Goal: Task Accomplishment & Management: Contribute content

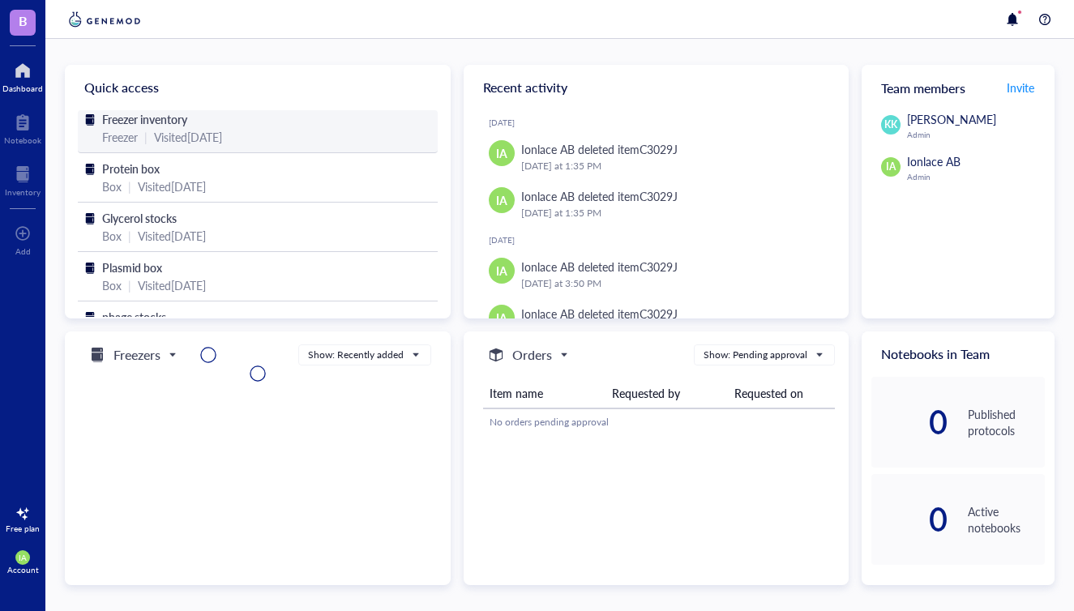
click at [175, 135] on div "Visited [DATE]" at bounding box center [188, 137] width 68 height 18
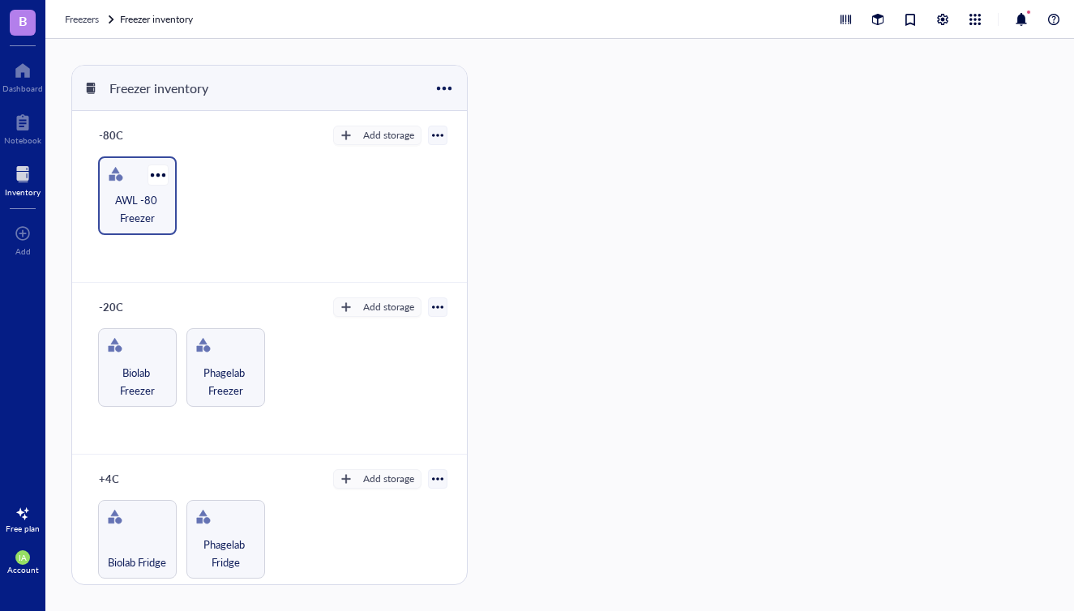
click at [153, 203] on span "AWL -80 Freezer" at bounding box center [137, 209] width 62 height 36
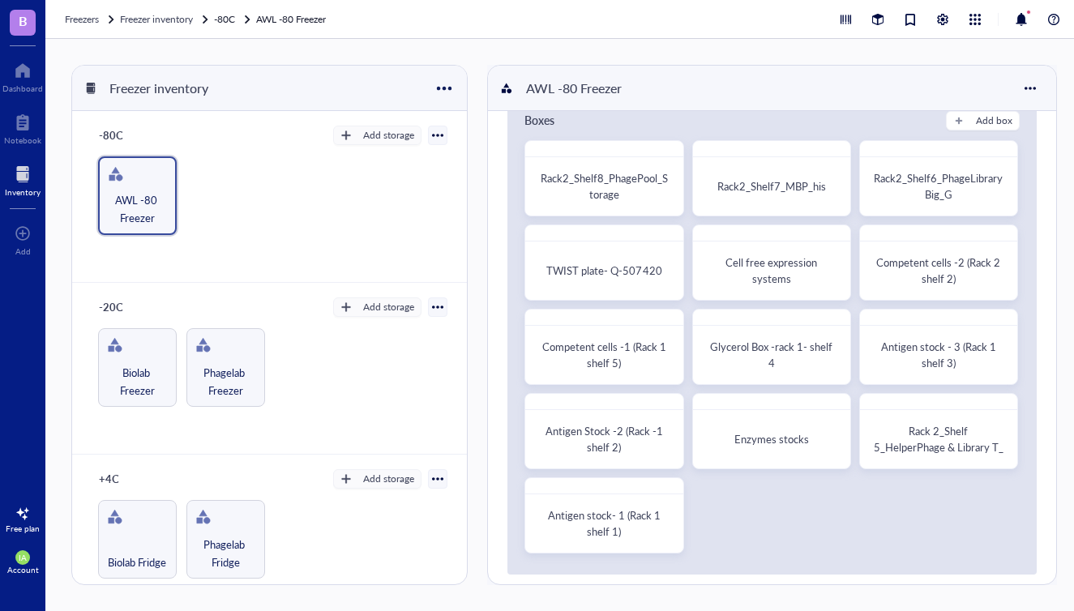
scroll to position [41, 0]
click at [749, 362] on div "Glycerol Box -rack 1- shelf 4" at bounding box center [772, 353] width 130 height 32
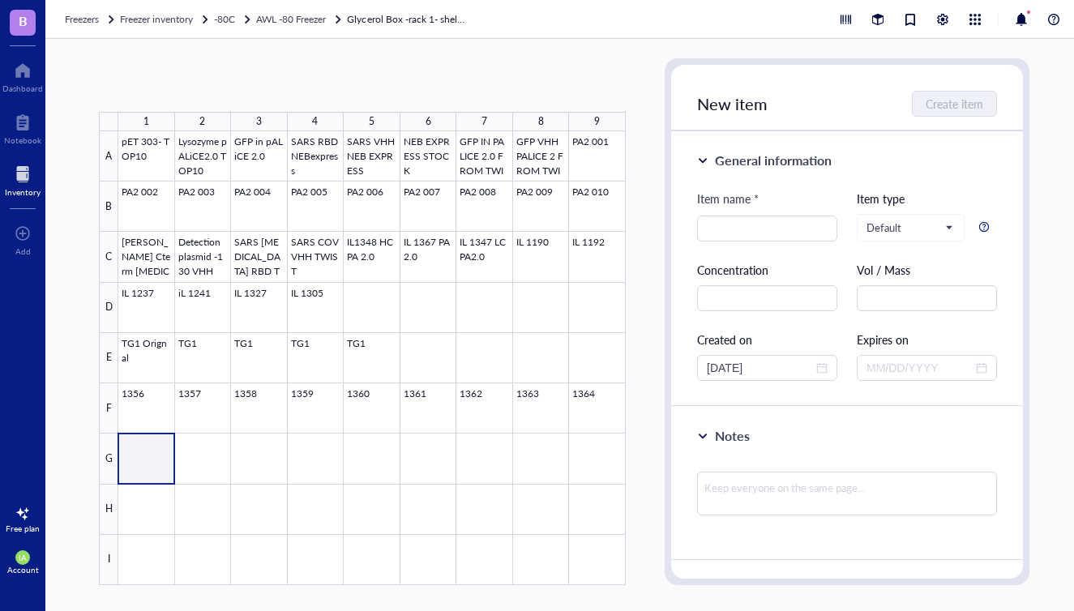
click at [144, 451] on div at bounding box center [371, 358] width 507 height 454
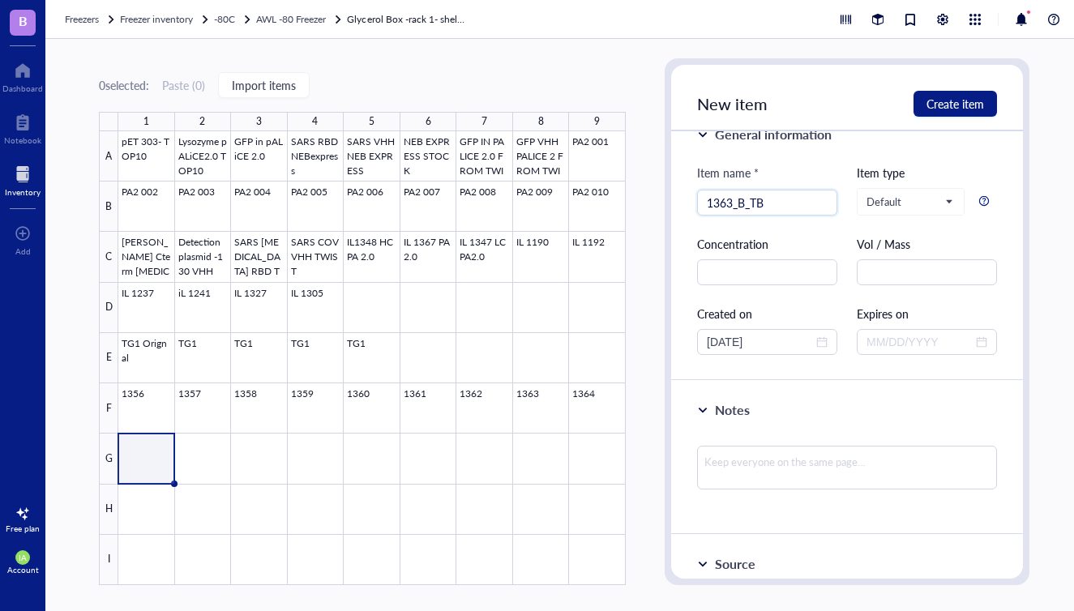
scroll to position [53, 0]
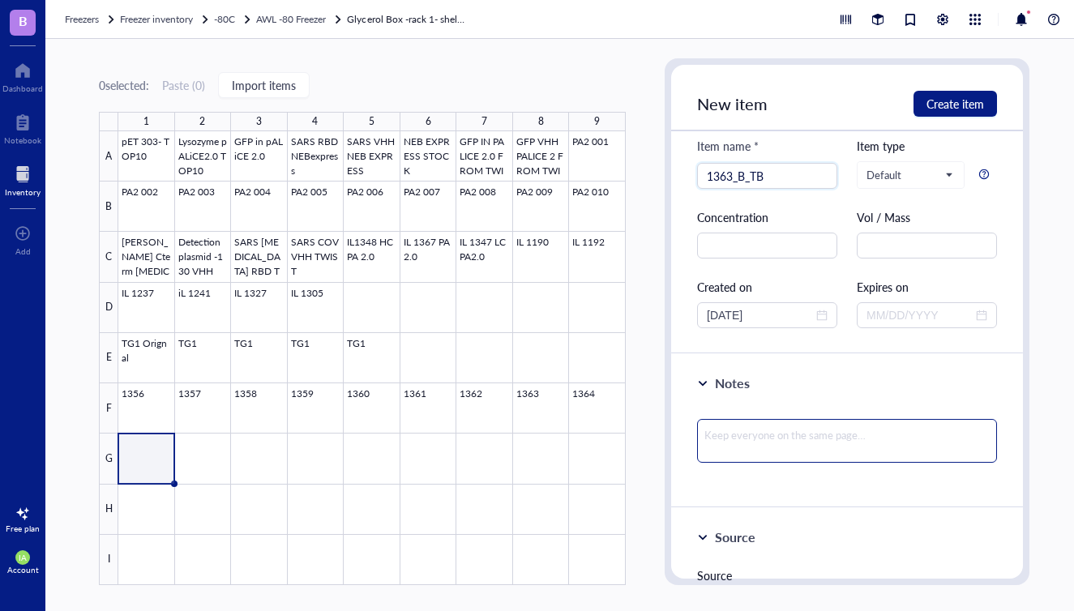
type input "1363_B_TB"
click at [739, 442] on textarea at bounding box center [847, 441] width 300 height 44
type textarea "1"
type textarea "13"
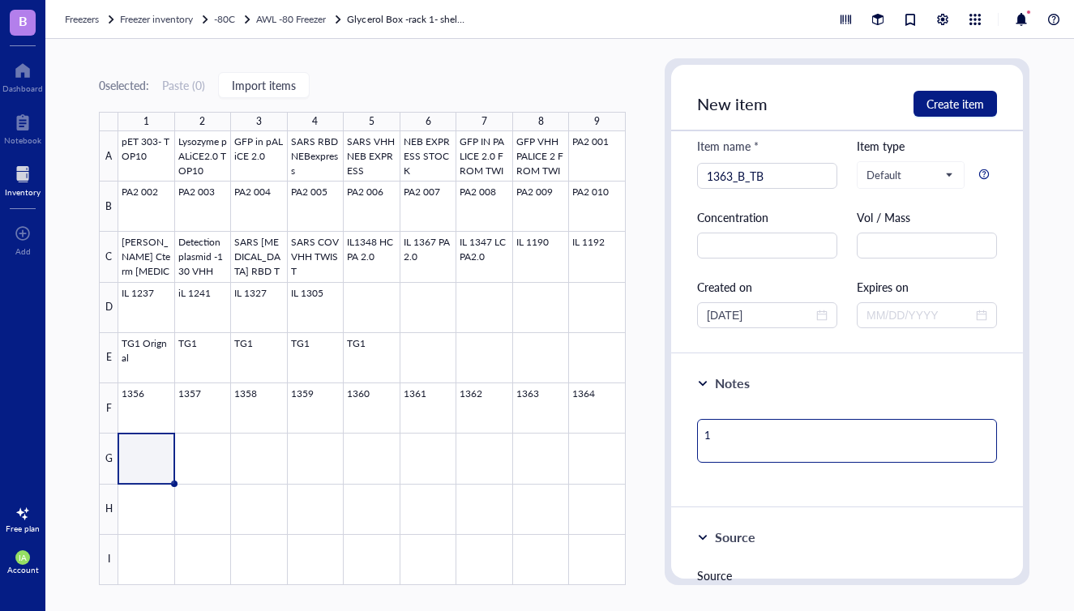
type textarea "13"
type textarea "136"
type textarea "1363"
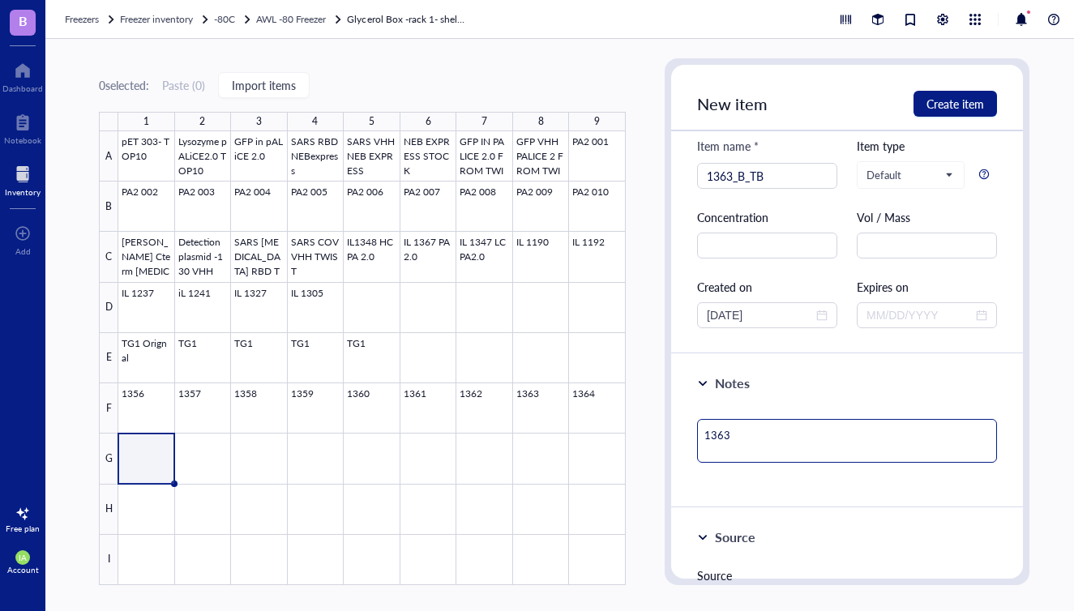
type textarea "1363"
type textarea "1363 G"
type textarea "1363 Gl"
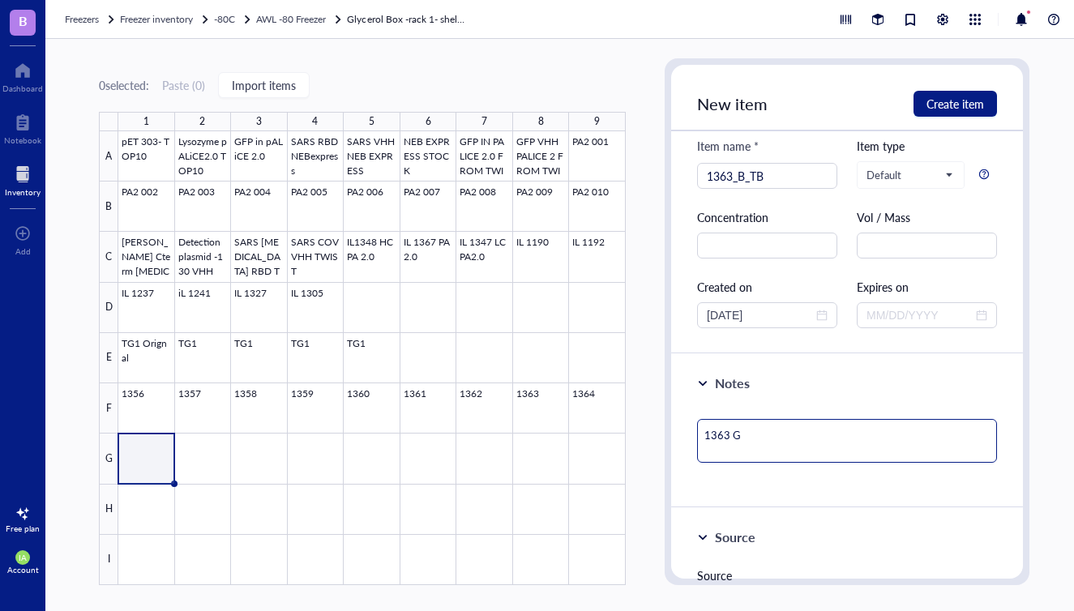
type textarea "1363 Gl"
type textarea "1363 Gly"
type textarea "1363 Glyc"
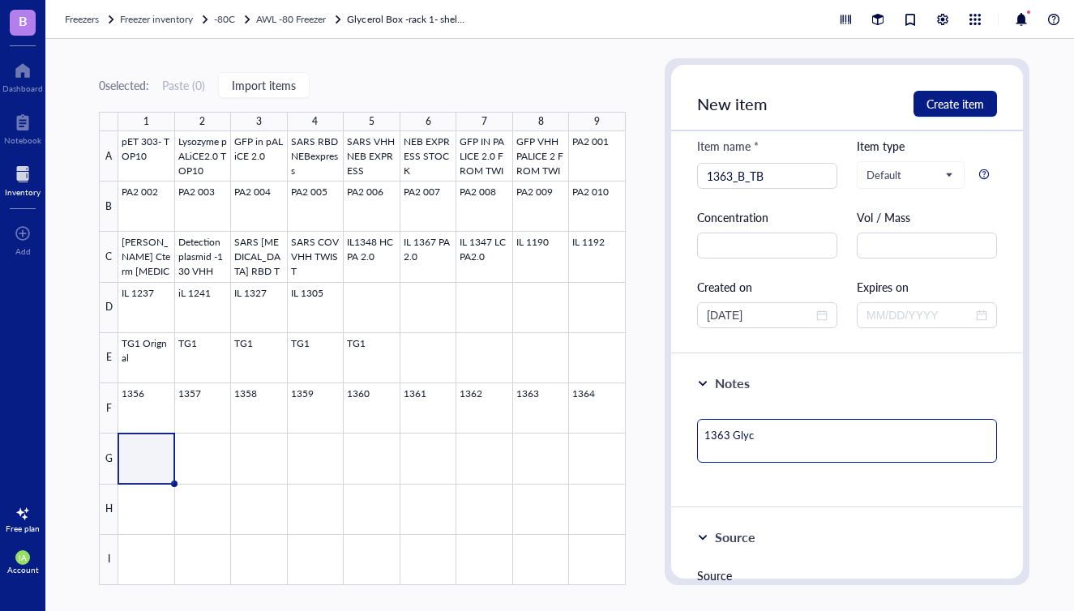
type textarea "1363 Glyce"
type textarea "1363 Glycer"
type textarea "1363 Glycero"
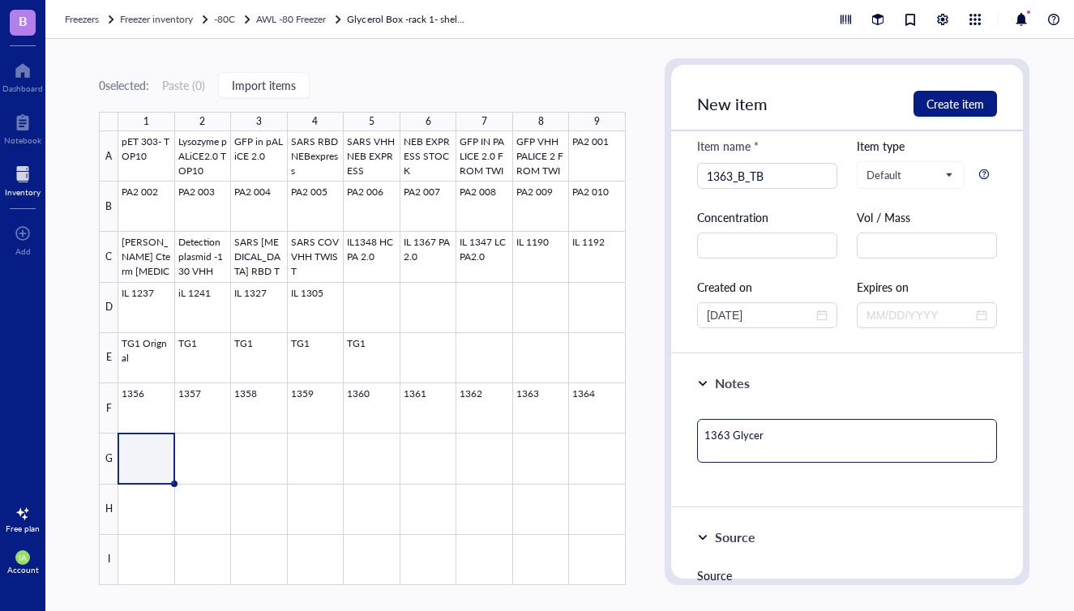
type textarea "1363 Glycero"
type textarea "1363 Glycerol"
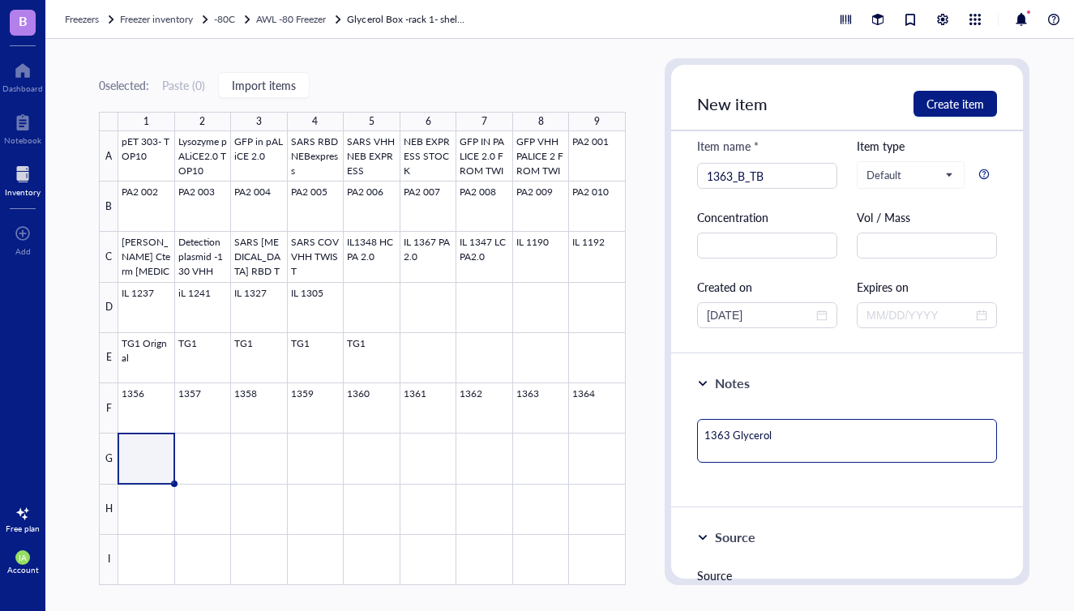
type textarea "1363 Glycerol S"
type textarea "1363 Glycerol ST"
type textarea "1363 Glycerol STo"
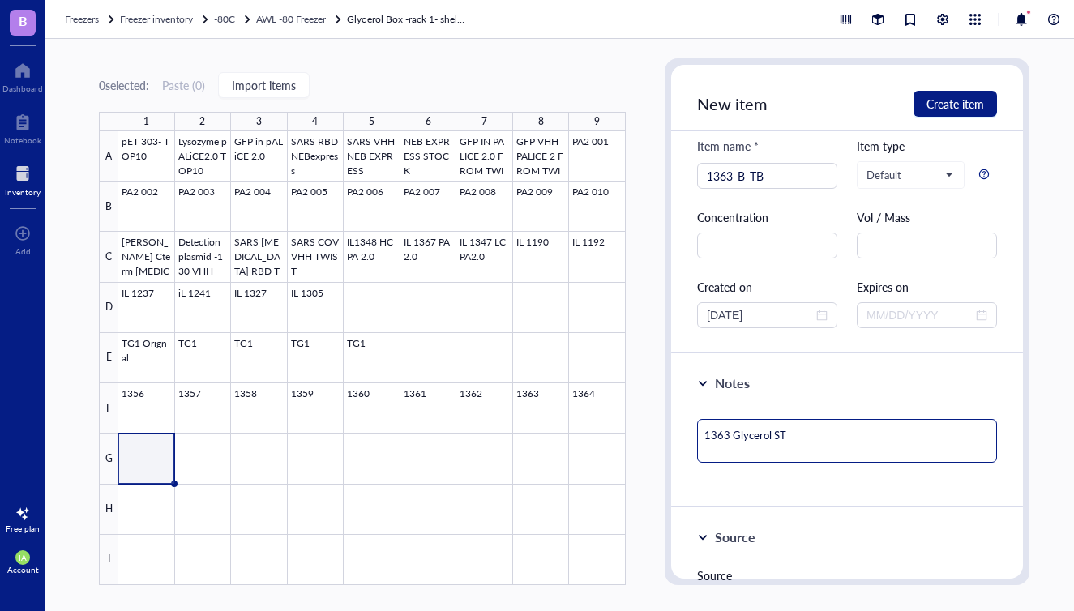
type textarea "1363 Glycerol STo"
type textarea "1363 Glycerol SToc"
type textarea "1363 Glycerol STock"
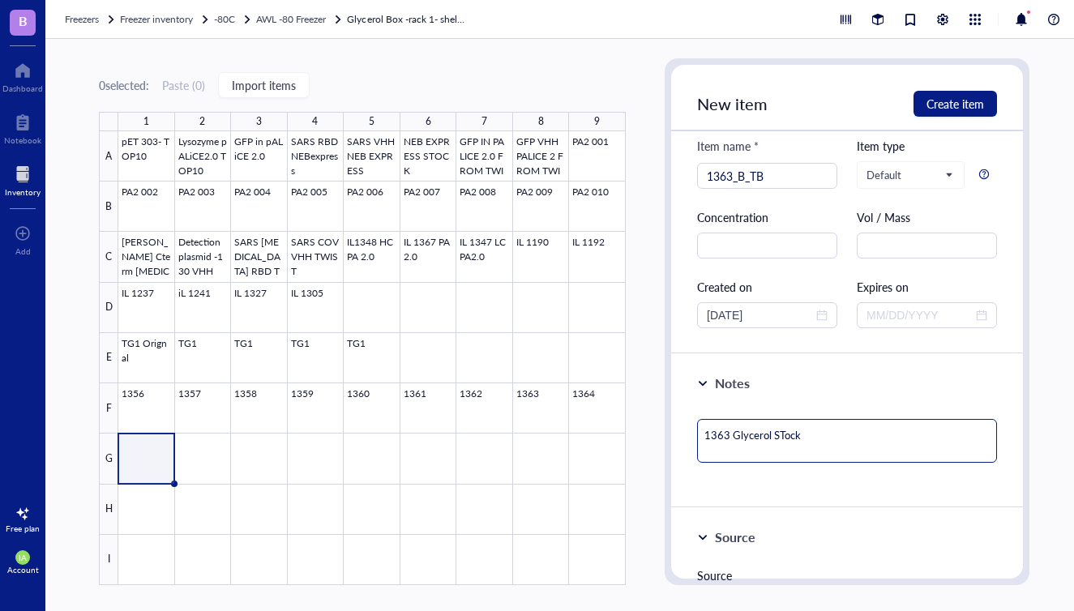
type textarea "1363 Glycerol Stock"
type textarea "1363 Glycerol Stock 2"
type textarea "1363 Glycerol Stock 20"
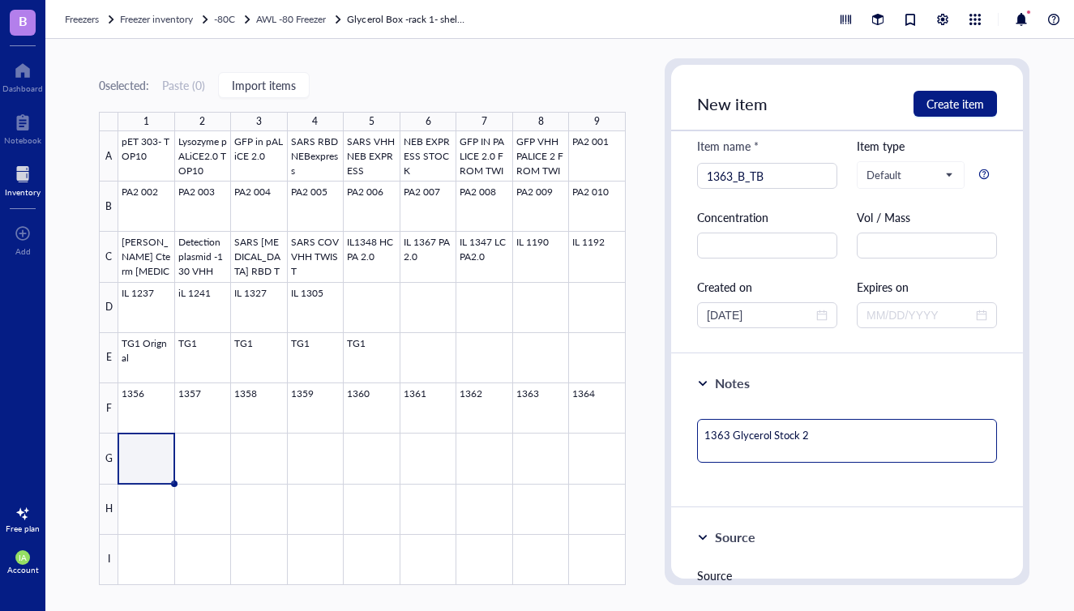
type textarea "1363 Glycerol Stock 20"
type textarea "1363 Glycerol Stock 20 %"
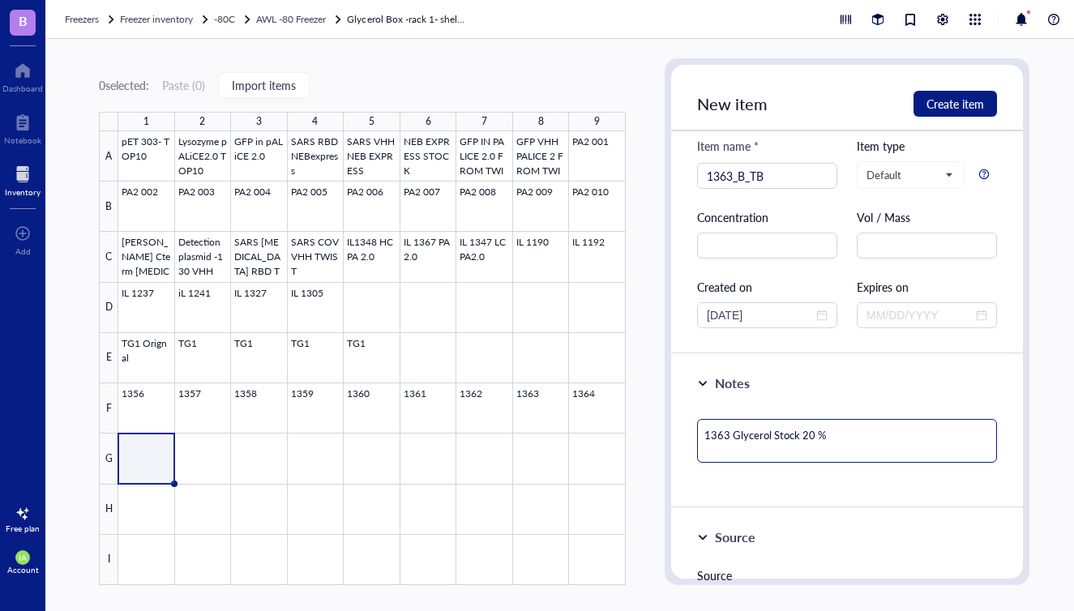
type textarea "1363 Glycerol Stock 20 %"
type textarea "1363 Glycerol Stock 20 % G"
type textarea "1363 Glycerol Stock 20 % Gl"
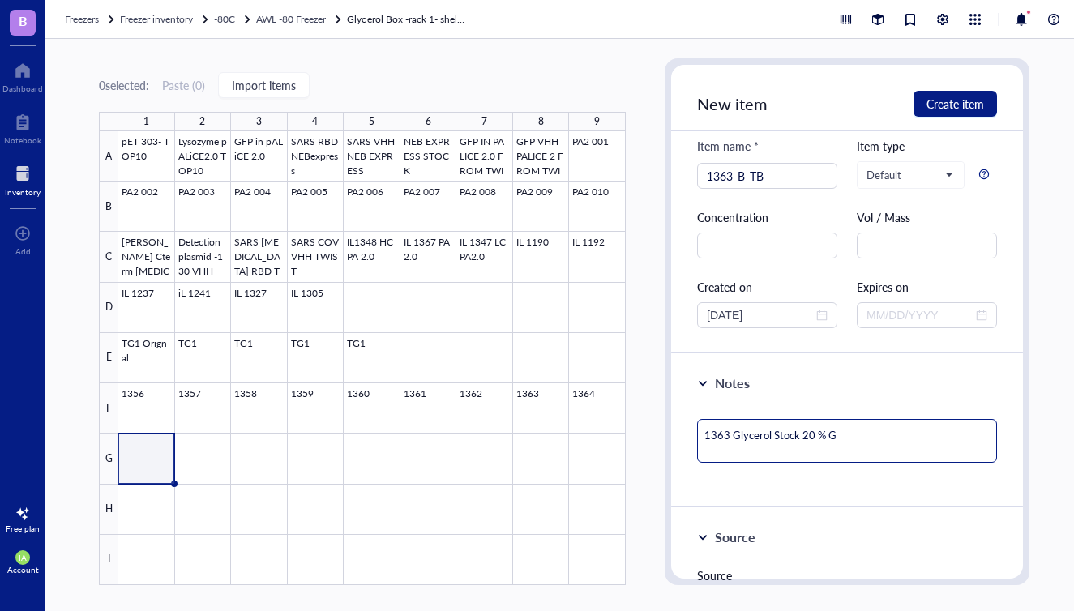
type textarea "1363 Glycerol Stock 20 % Gl"
type textarea "1363 Glycerol Stock 20 % Gly"
type textarea "1363 Glycerol Stock 20 % Glyc"
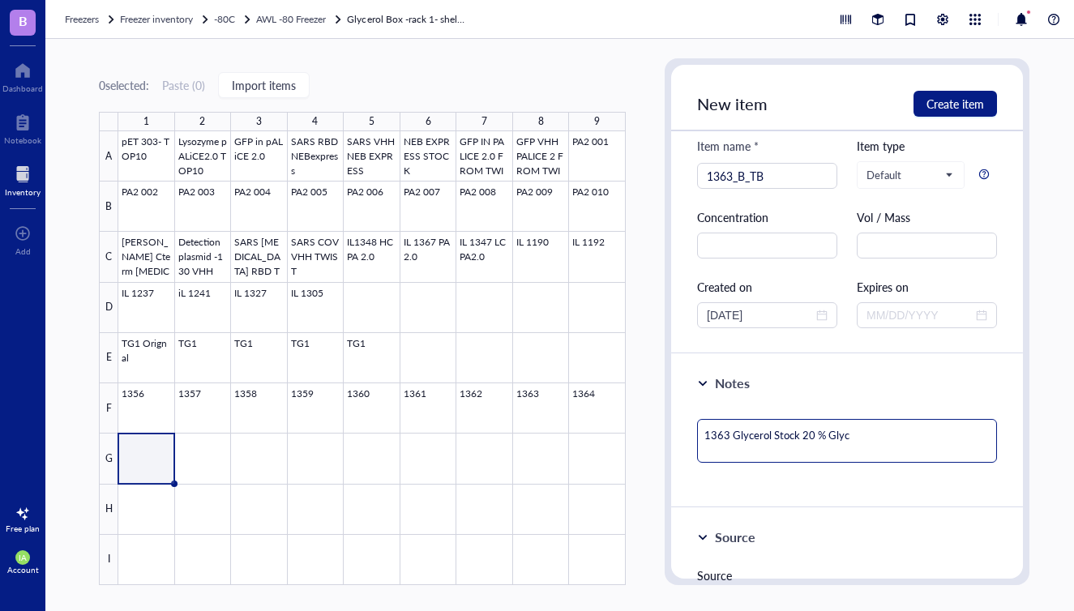
type textarea "1363 Glycerol Stock 20 % Glyce"
type textarea "1363 Glycerol Stock 20 % Glycer"
type textarea "1363 Glycerol Stock 20 % Glycero"
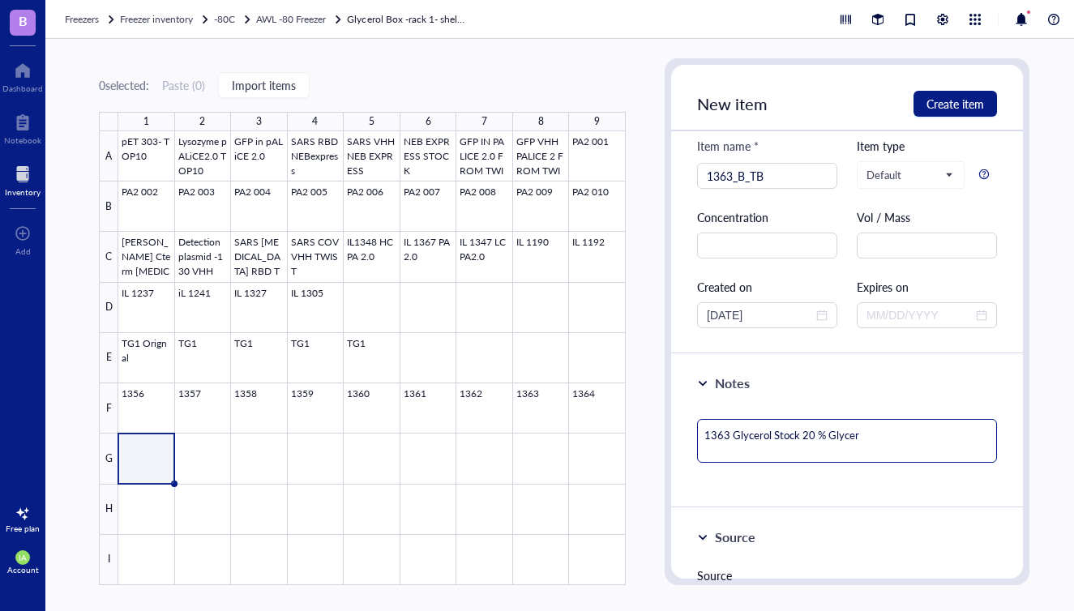
type textarea "1363 Glycerol Stock 20 % Glycero"
type textarea "1363 Glycerol Stock 20 % Glycerol"
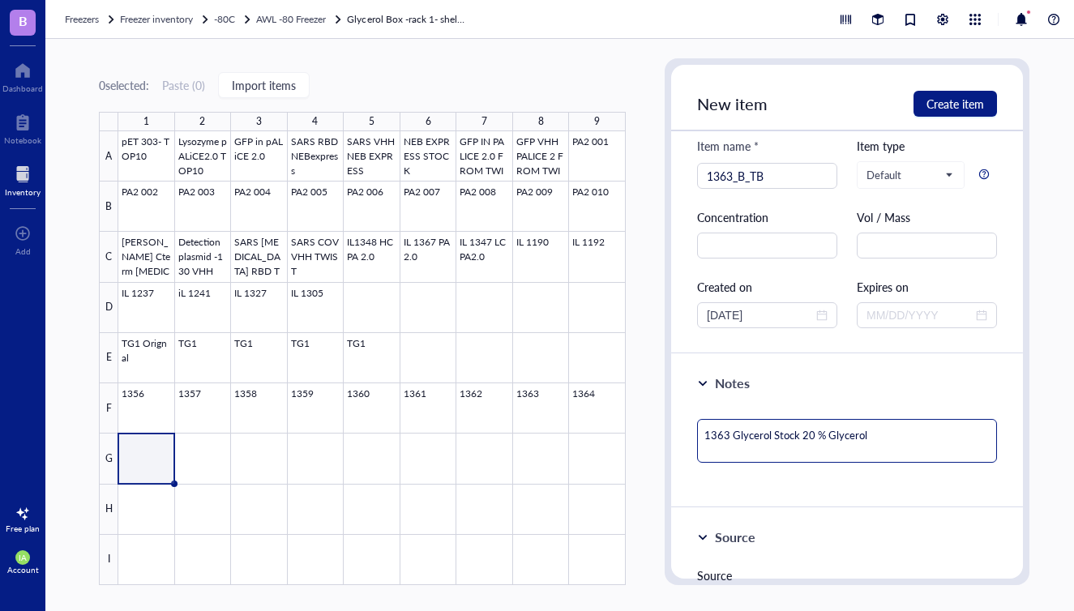
type textarea "1363 Glycerol Stock 20 % Glycerol i"
type textarea "1363 Glycerol Stock 20 % Glycerol in"
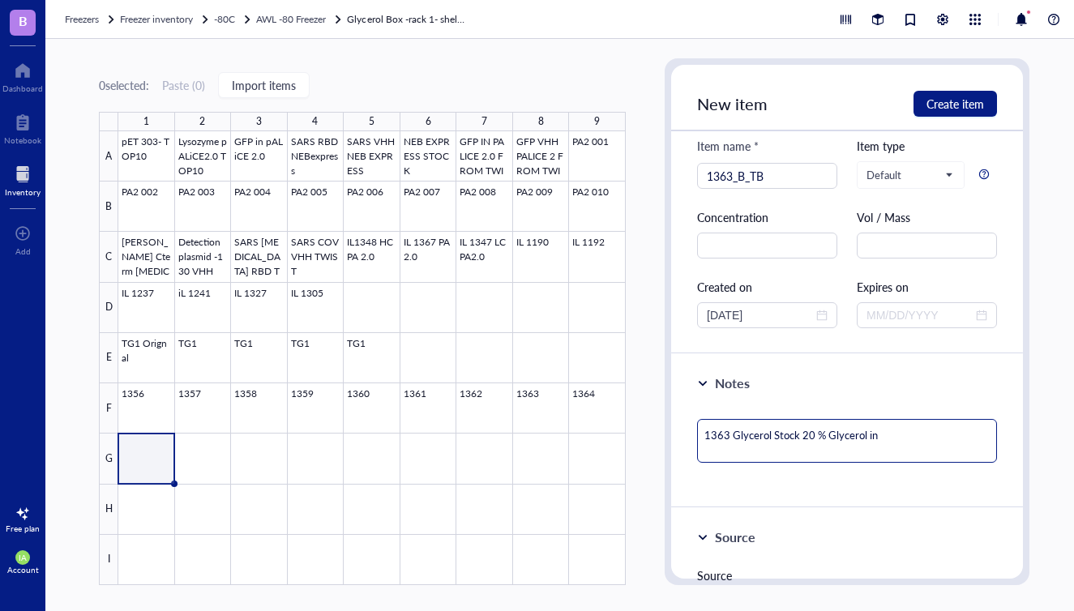
type textarea "1363 Glycerol Stock 20 % Glycerol in"
type textarea "1363 Glycerol Stock 20 % Glycerol in T"
type textarea "1363 Glycerol Stock 20 % Glycerol in TM"
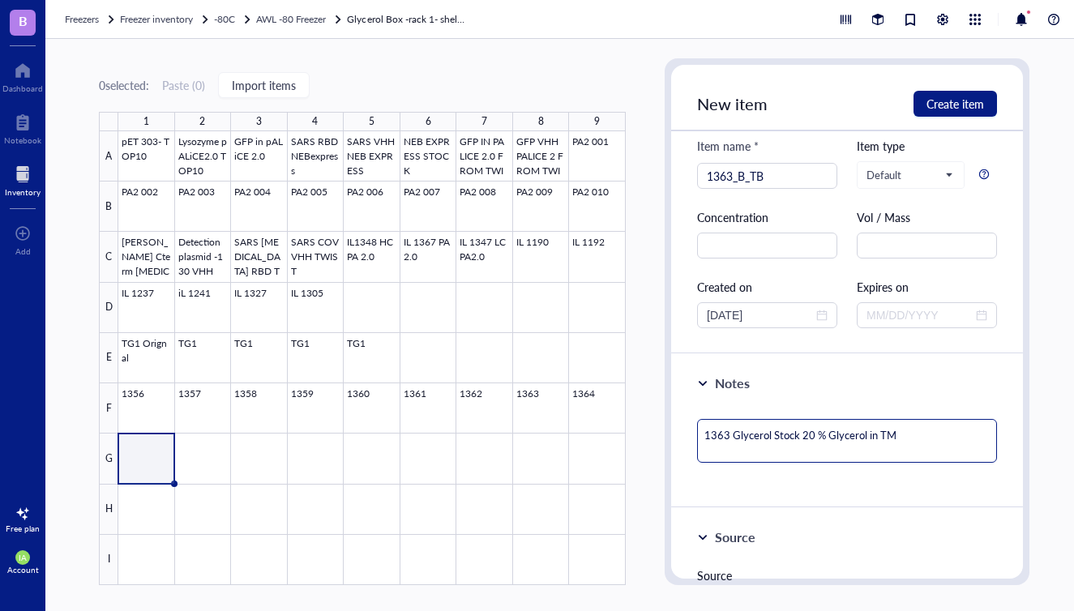
type textarea "1363 Glycerol Stock 20 % Glycerol in T"
type textarea "1363 Glycerol Stock 20 % Glycerol in TB"
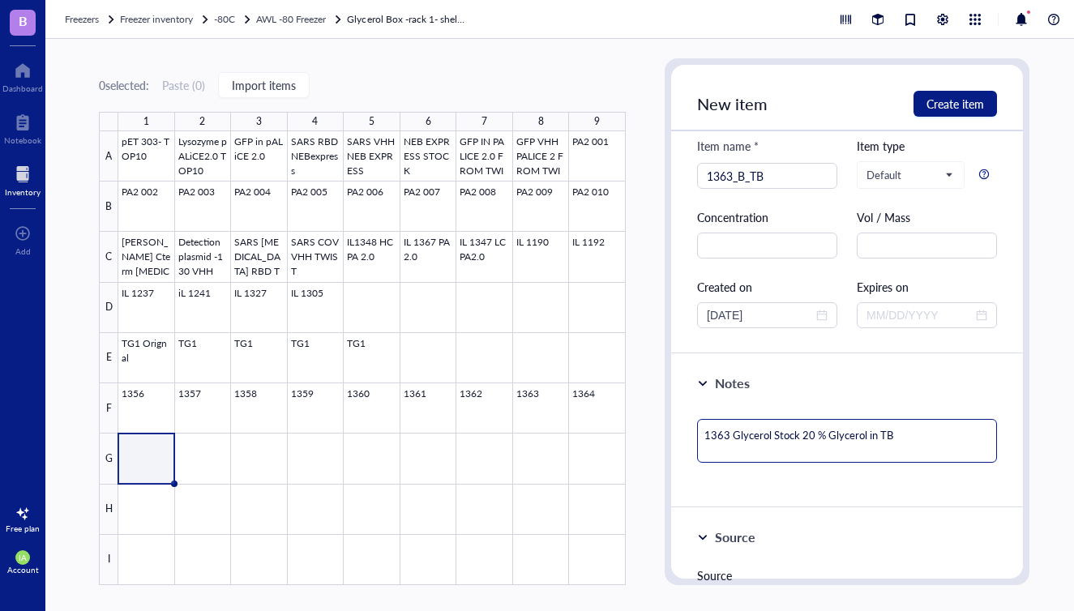
type textarea "1363 Glycerol Stock 20 % Glycerol in TB"
type textarea "1363 Glycerol Stock 20 % Glycerol in TB m"
type textarea "1363 Glycerol Stock 20 % Glycerol in TB me"
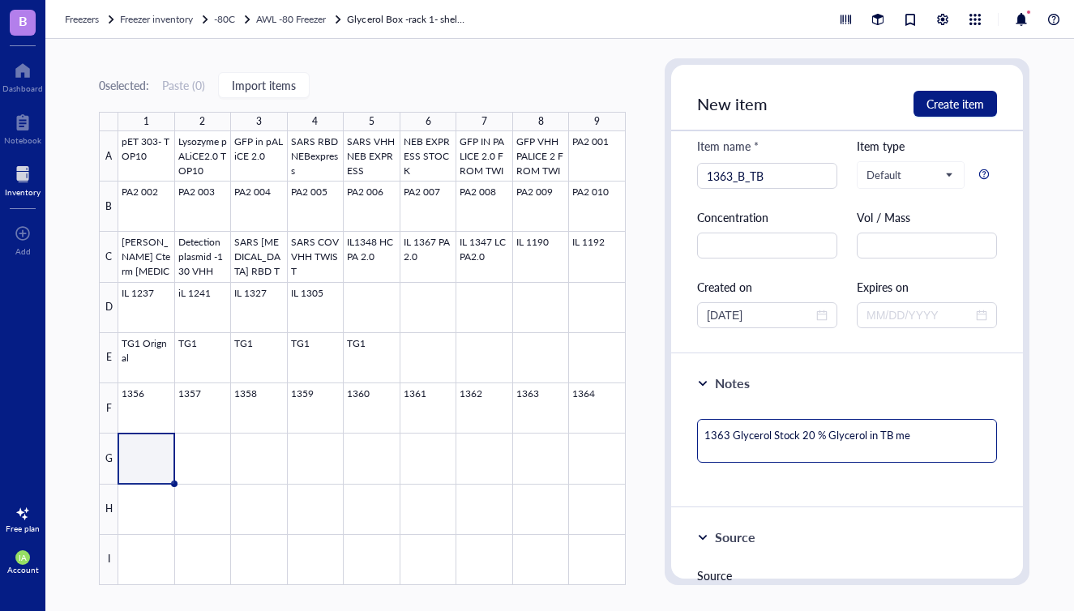
type textarea "1363 Glycerol Stock 20 % Glycerol in TB med"
type textarea "1363 Glycerol Stock 20 % Glycerol in TB medi"
type textarea "1363 Glycerol Stock 20 % Glycerol in TB media"
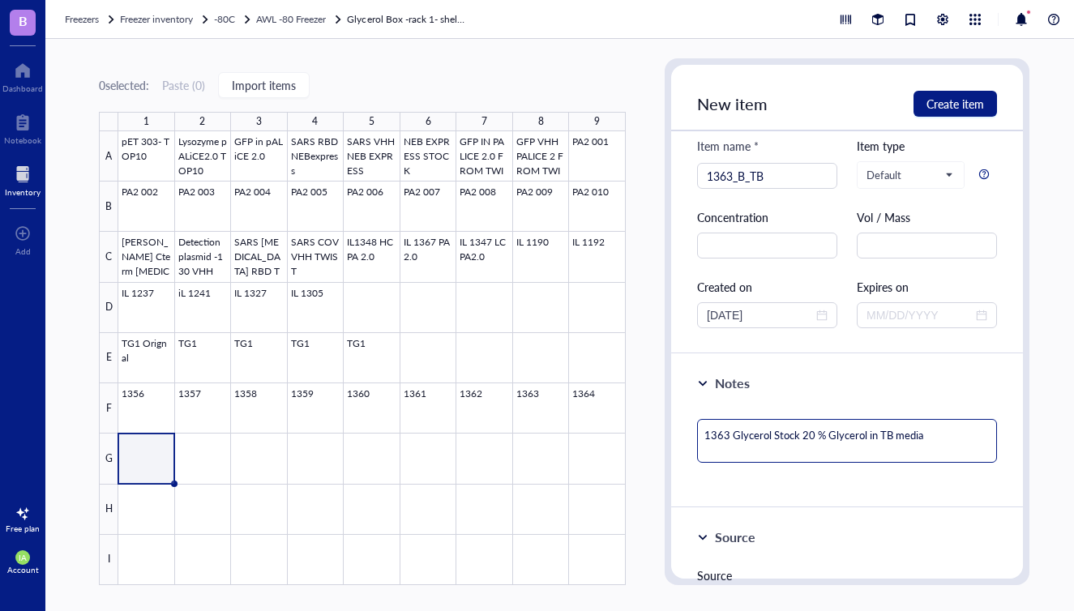
drag, startPoint x: 950, startPoint y: 442, endPoint x: 647, endPoint y: 434, distance: 303.2
click at [647, 434] on div "0 selected: Paste ( 0 ) Import items 1 2 3 4 5 6 7 8 9 A B C D E F G H I pET 30…" at bounding box center [563, 325] width 1037 height 572
type textarea "1363 Glycerol Stock 20 % Glycerol in TB media"
click at [191, 448] on div at bounding box center [371, 358] width 507 height 454
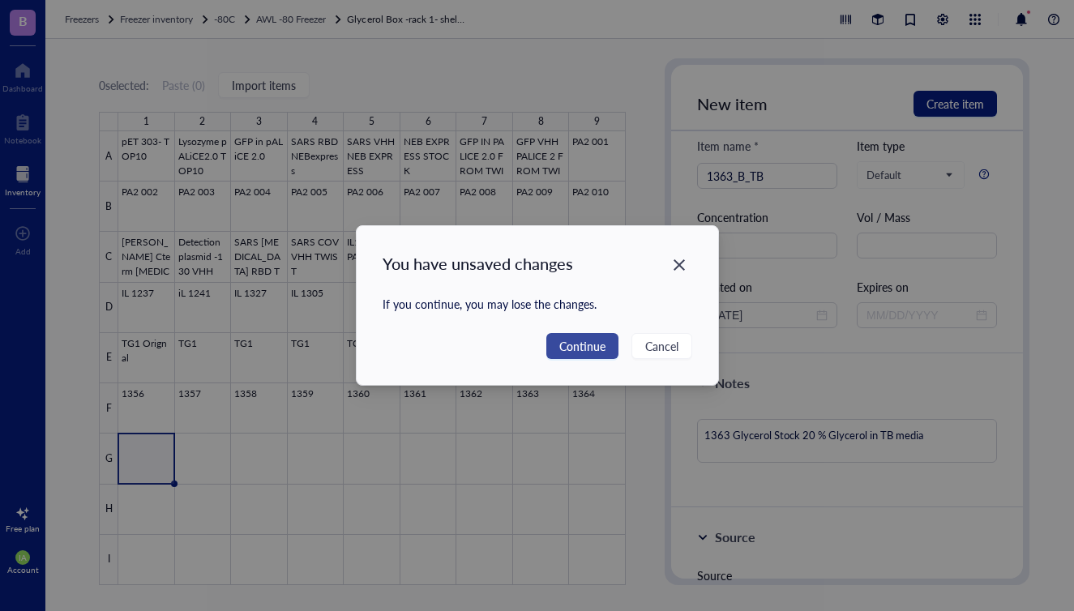
click at [580, 340] on span "Continue" at bounding box center [582, 346] width 46 height 18
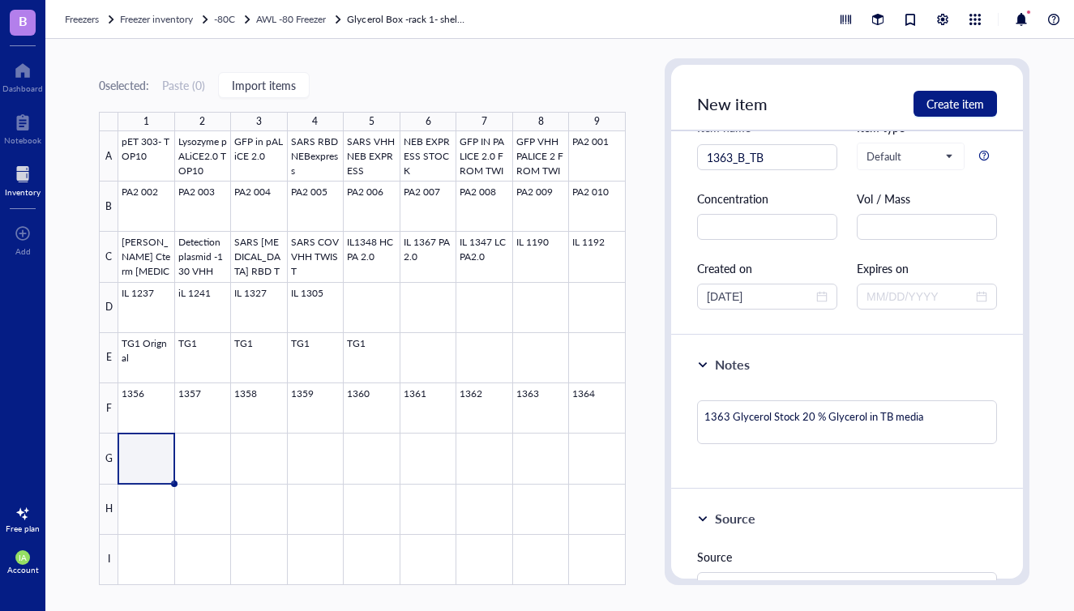
scroll to position [73, 0]
click at [947, 95] on button "Create item" at bounding box center [954, 104] width 83 height 26
type textarea "Keep everyone on the same page…"
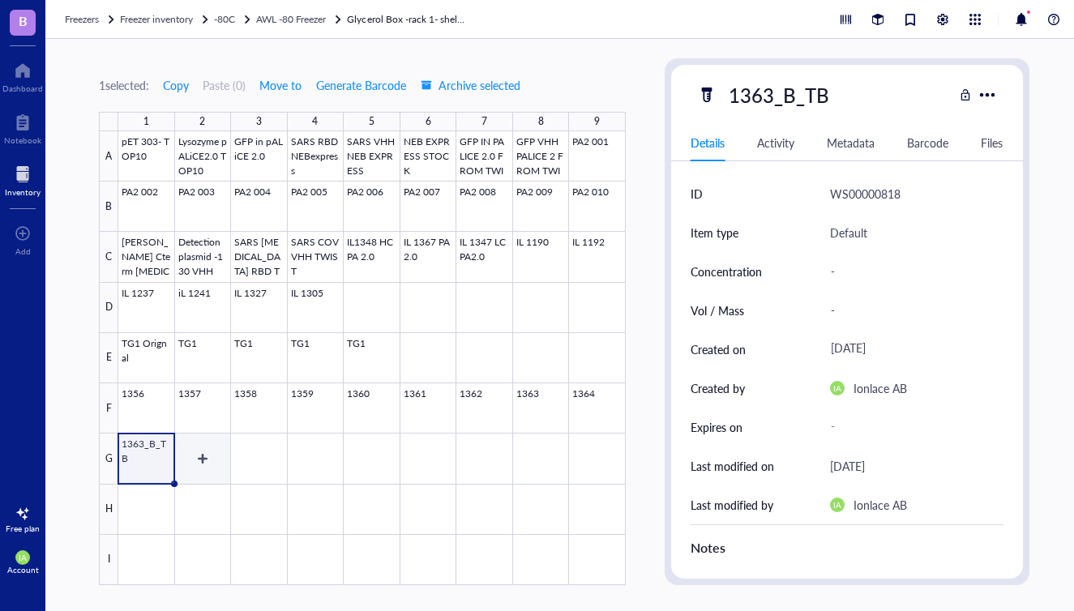
click at [209, 455] on div at bounding box center [371, 358] width 507 height 454
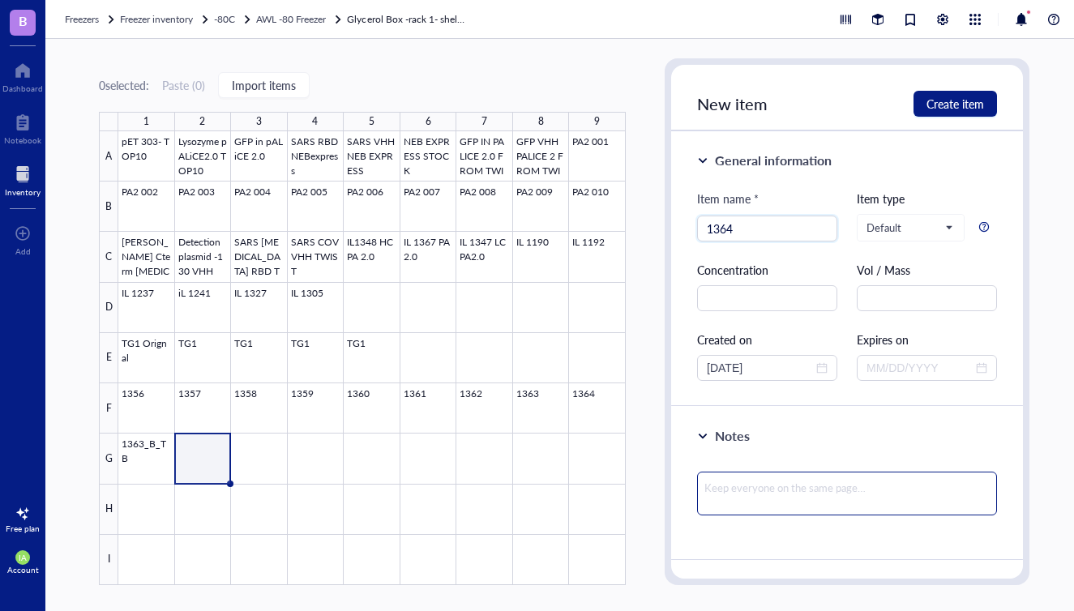
type input "1364"
click at [759, 493] on textarea at bounding box center [847, 494] width 300 height 44
paste textarea "1363 Glycerol Stock 20 % Glycerol in TB media"
type textarea "1363 Glycerol Stock 20 % Glycerol in TB media"
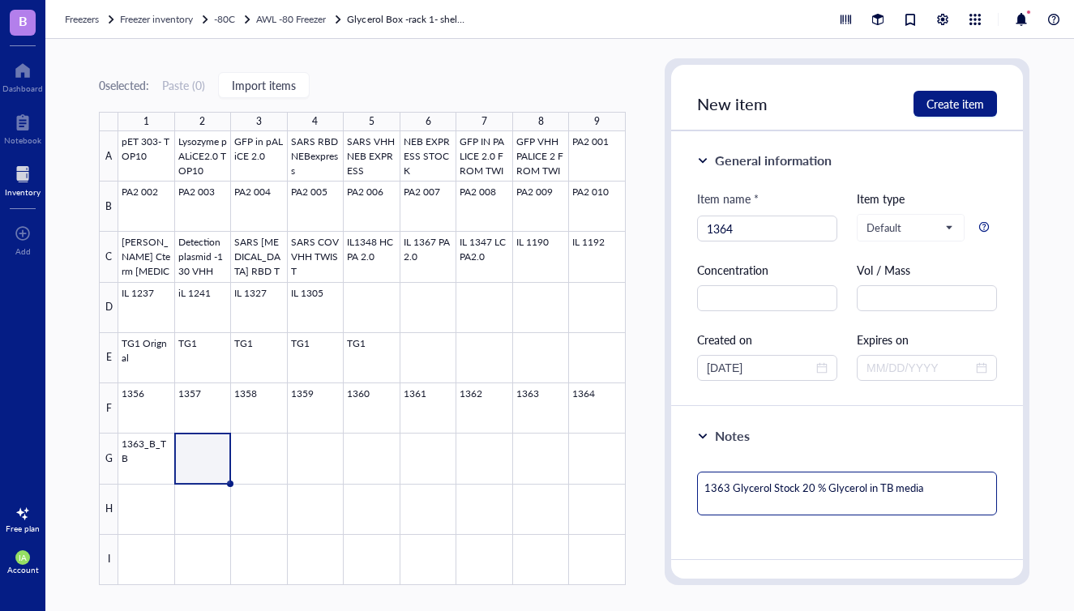
click at [727, 488] on textarea "1363 Glycerol Stock 20 % Glycerol in TB media" at bounding box center [847, 494] width 300 height 44
type textarea "136 Glycerol Stock 20 % Glycerol in TB media"
type textarea "1364 Glycerol Stock 20 % Glycerol in TB media"
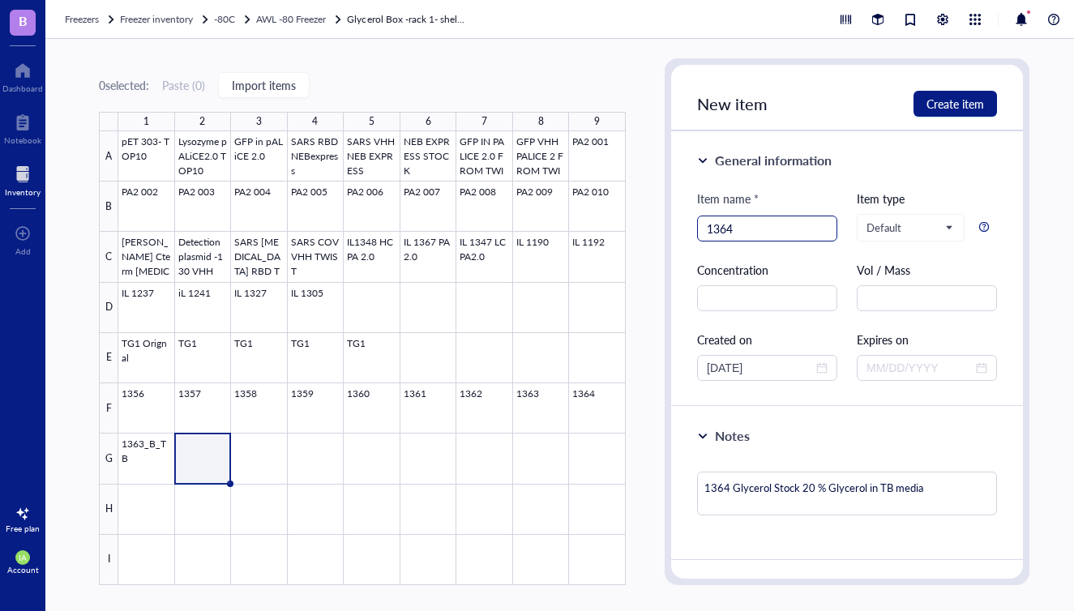
click at [746, 225] on input "1364" at bounding box center [767, 228] width 121 height 24
type input "1364_B_TB"
click at [948, 103] on span "Create item" at bounding box center [955, 103] width 58 height 13
type textarea "Keep everyone on the same page…"
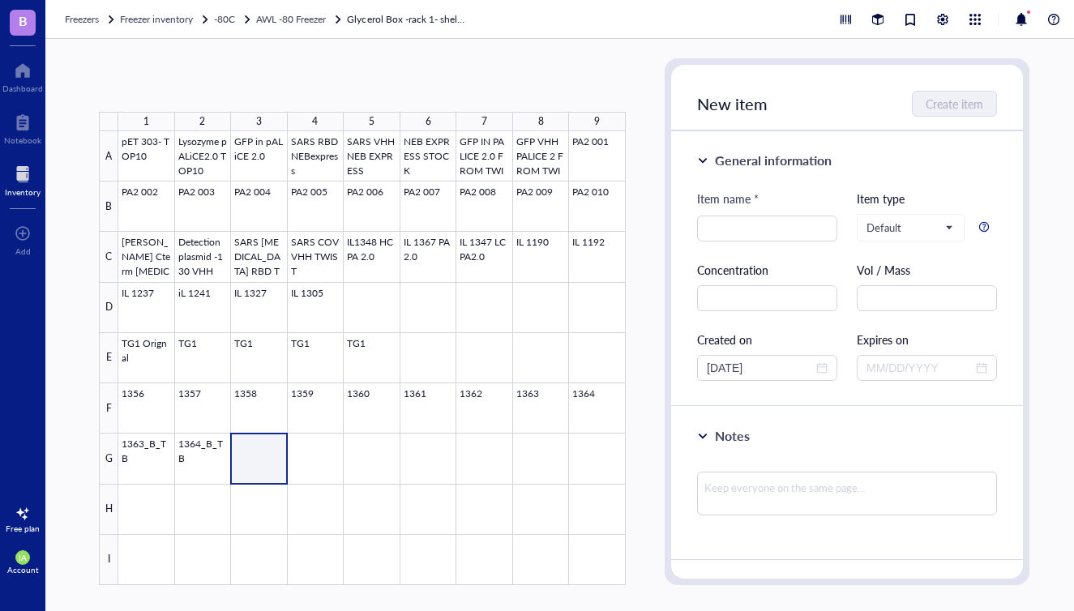
click at [255, 450] on div at bounding box center [371, 358] width 507 height 454
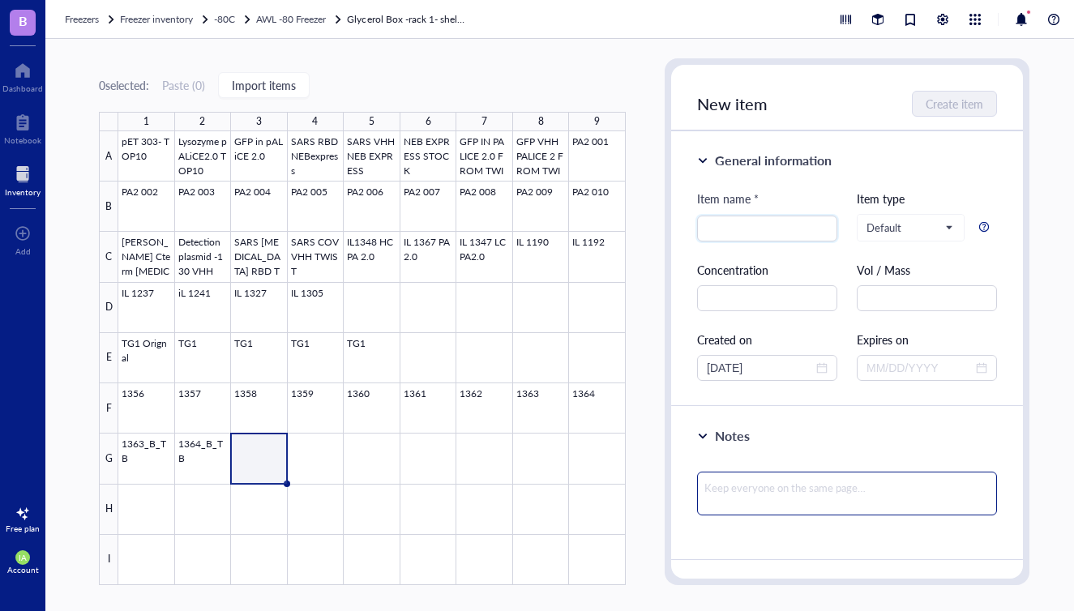
click at [748, 494] on textarea at bounding box center [847, 494] width 300 height 44
paste textarea "1363 Glycerol Stock 20 % Glycerol in TB media"
type textarea "1363 Glycerol Stock 20 % Glycerol in TB media"
click at [891, 490] on textarea "1363 Glycerol Stock 20 % Glycerol in TB media" at bounding box center [847, 494] width 300 height 44
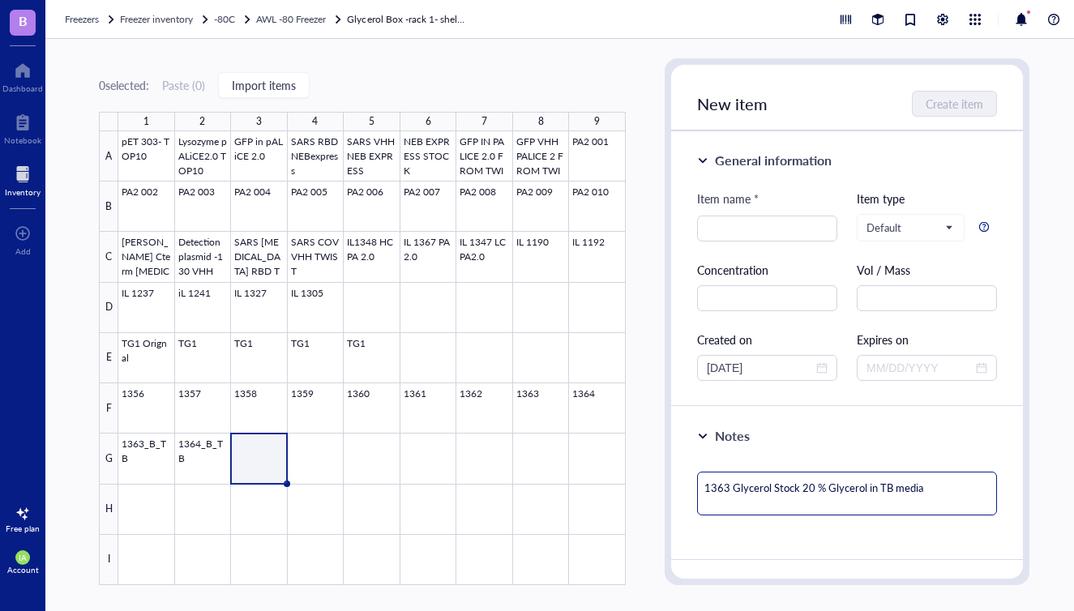
type textarea "1363 Glycerol Stock 20 % Glycerol in T media"
type textarea "1363 Glycerol Stock 20 % Glycerol in media"
type textarea "1363 Glycerol Stock 20 % Glycerol in 2 media"
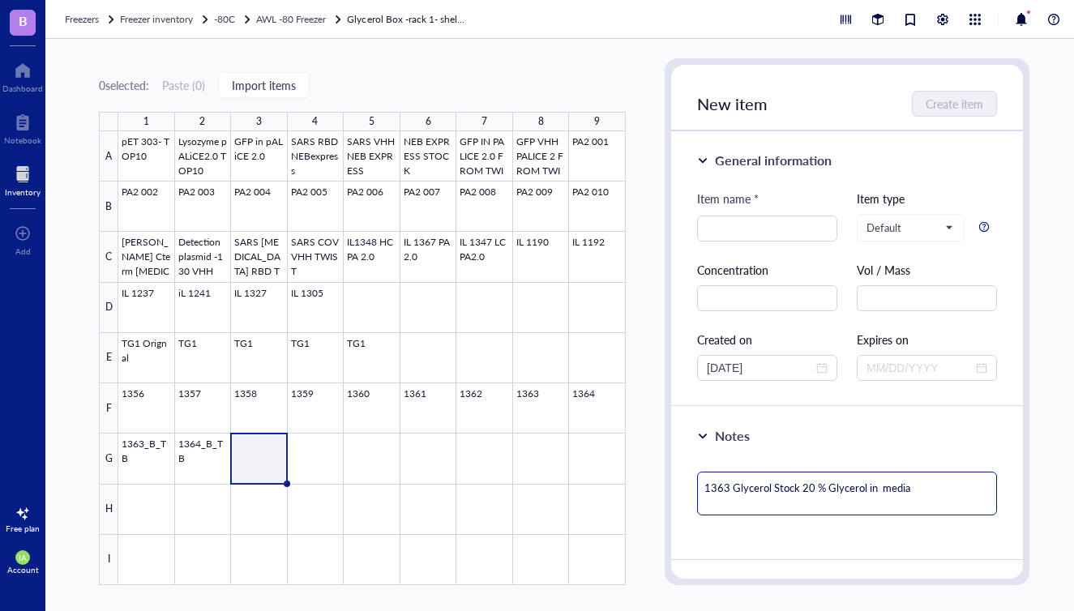
type textarea "1363 Glycerol Stock 20 % Glycerol in 2 media"
type textarea "1363 Glycerol Stock 20 % Glycerol in 2Y media"
type textarea "1363 Glycerol Stock 20 % Glycerol in 2YT media"
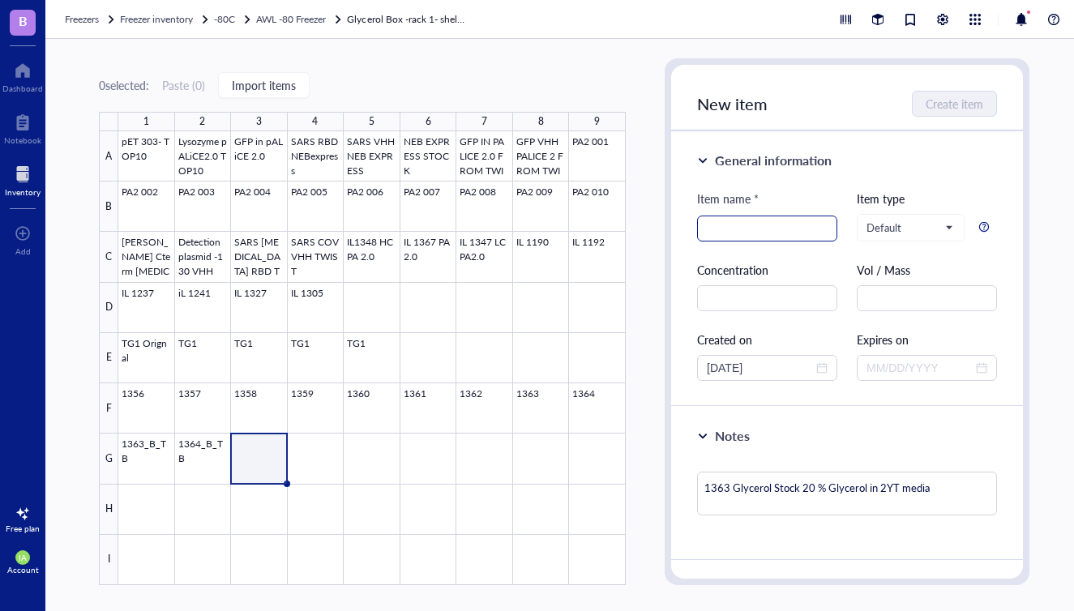
click at [747, 224] on input "search" at bounding box center [767, 228] width 121 height 24
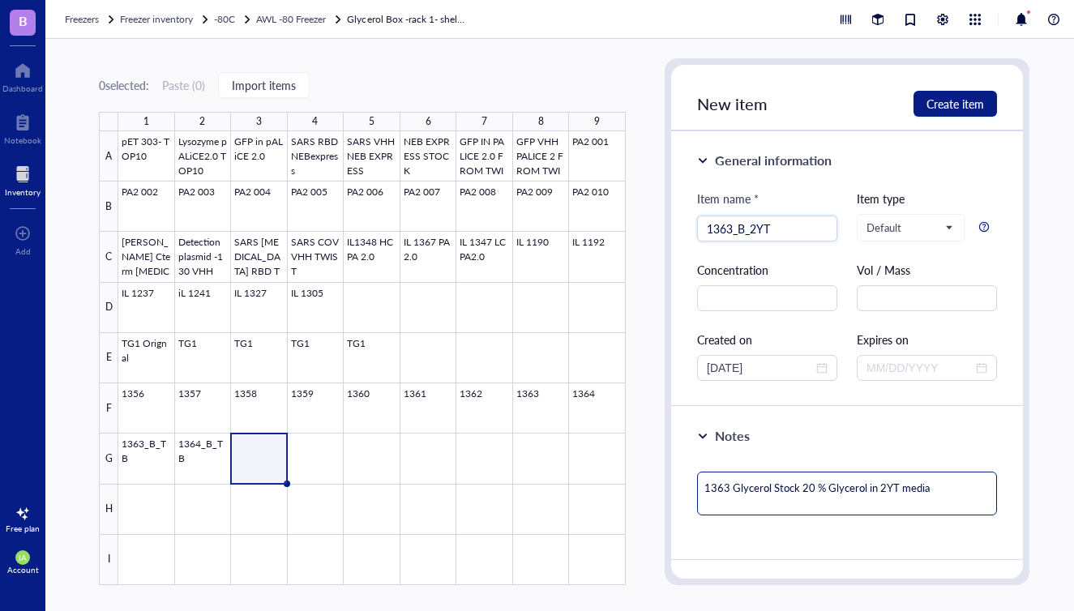
type input "1363_B_2YT"
click at [946, 492] on textarea "1363 Glycerol Stock 20 % Glycerol in 2YT media" at bounding box center [847, 494] width 300 height 44
type textarea "1363 Glycerol Stock 20 % Glycerol in 2YT media"
type textarea "1363 Glycerol Stock 20 % Glycerol in 2YT media i"
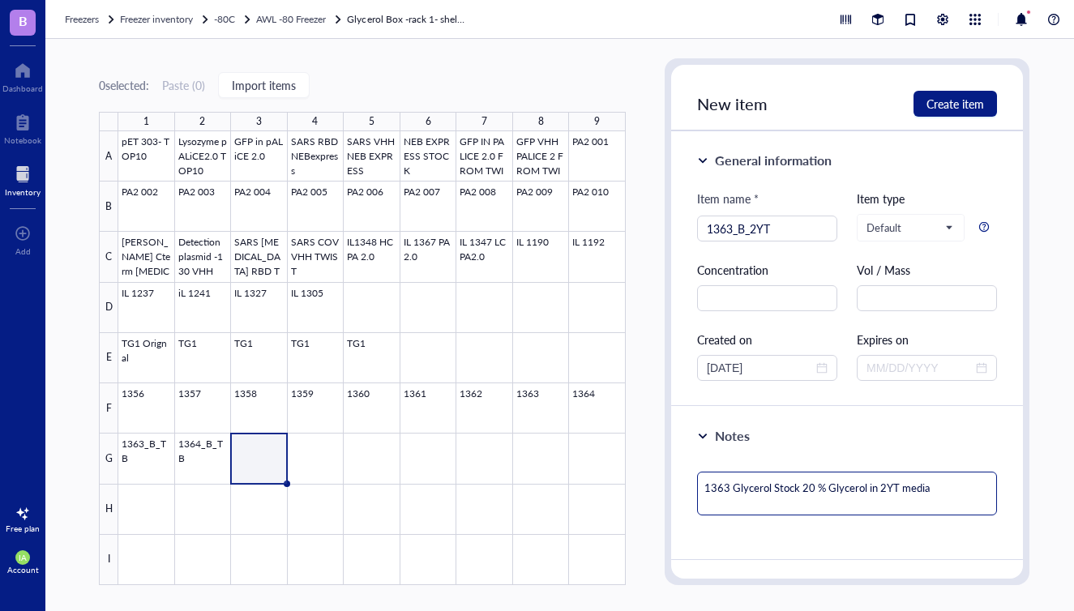
type textarea "1363 Glycerol Stock 20 % Glycerol in 2YT media i"
type textarea "1363 Glycerol Stock 20 % Glycerol in 2YT media in"
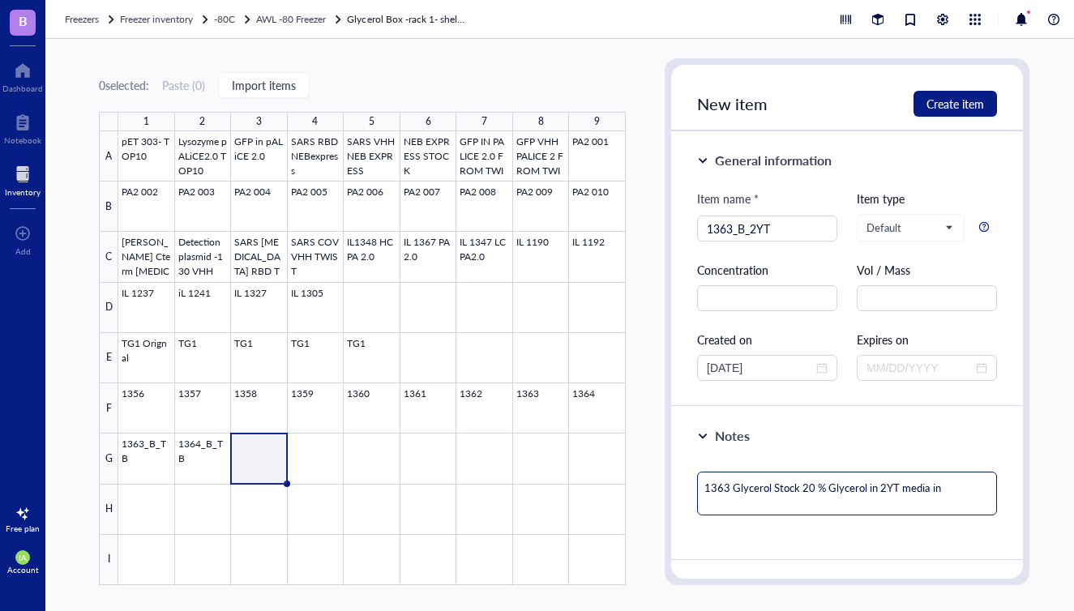
type textarea "1363 Glycerol Stock 20 % Glycerol in 2YT media in B"
type textarea "1363 Glycerol Stock 20 % Glycerol in 2YT media in B c"
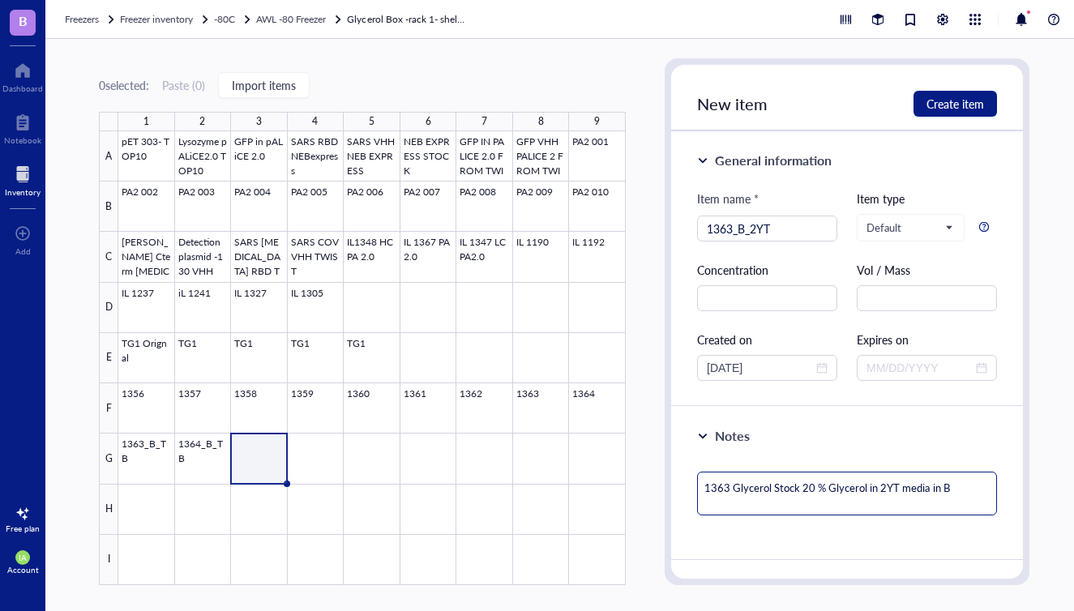
type textarea "1363 Glycerol Stock 20 % Glycerol in 2YT media in B c"
type textarea "1363 Glycerol Stock 20 % Glycerol in 2YT media in B ce"
type textarea "1363 Glycerol Stock 20 % Glycerol in 2YT media in B cel"
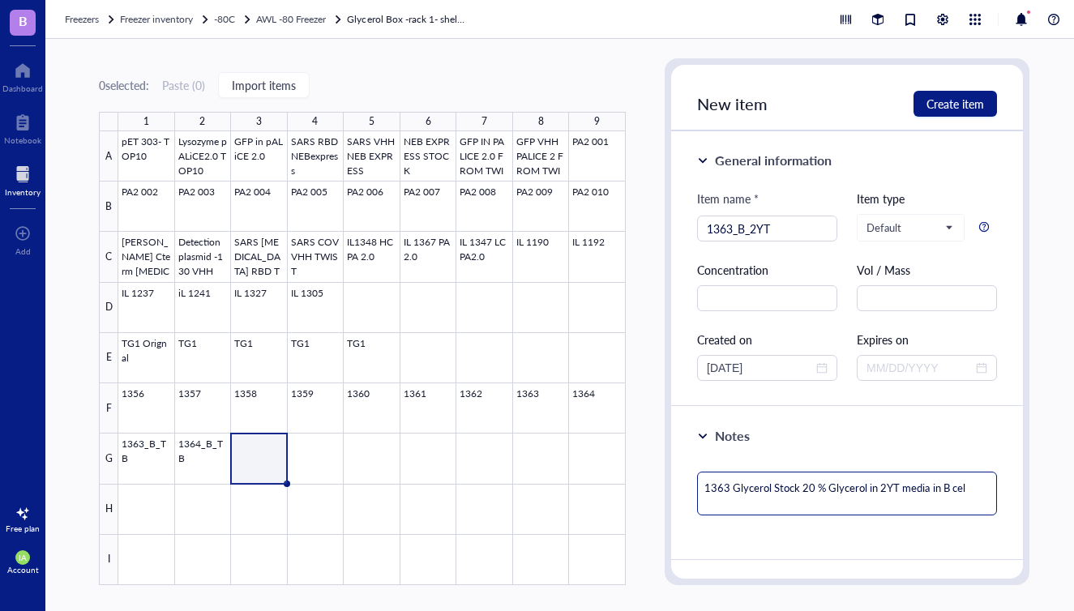
type textarea "1363 Glycerol Stock 20 % Glycerol in 2YT media in [MEDICAL_DATA]"
click at [941, 488] on textarea "1363 Glycerol Stock 20 % Glycerol in 2YT media in [MEDICAL_DATA]" at bounding box center [847, 494] width 300 height 44
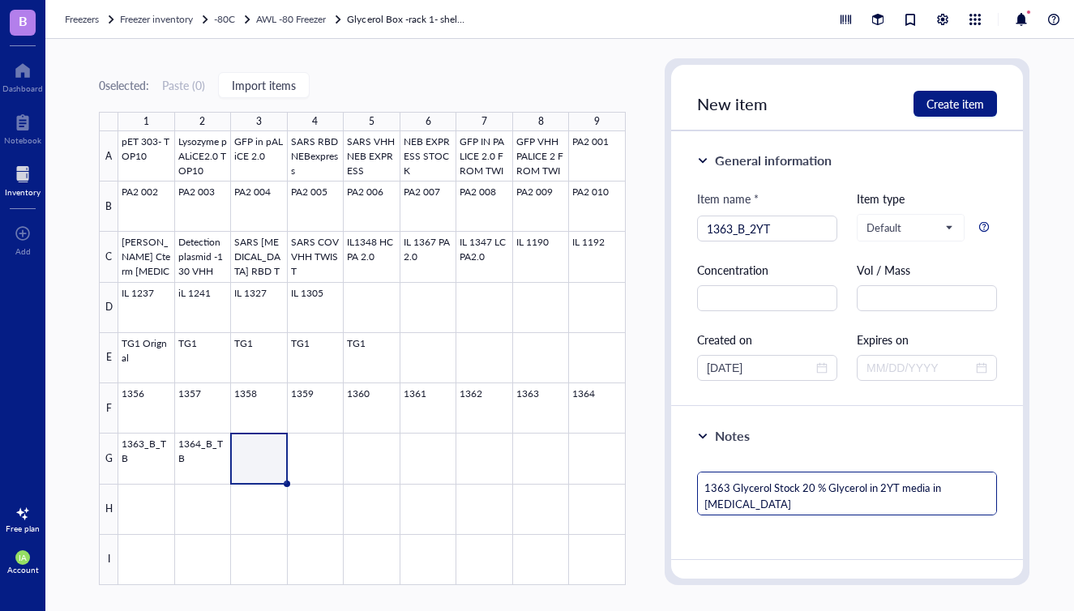
type textarea "1363 Glycerol Stock 20 % Glycerol in 2YT media in SB cells"
type textarea "1363 Glycerol Stock 20 % Glycerol in 2YT media in ShB cells"
type textarea "1363 Glycerol Stock 20 % Glycerol in 2YT media in ShuB cells"
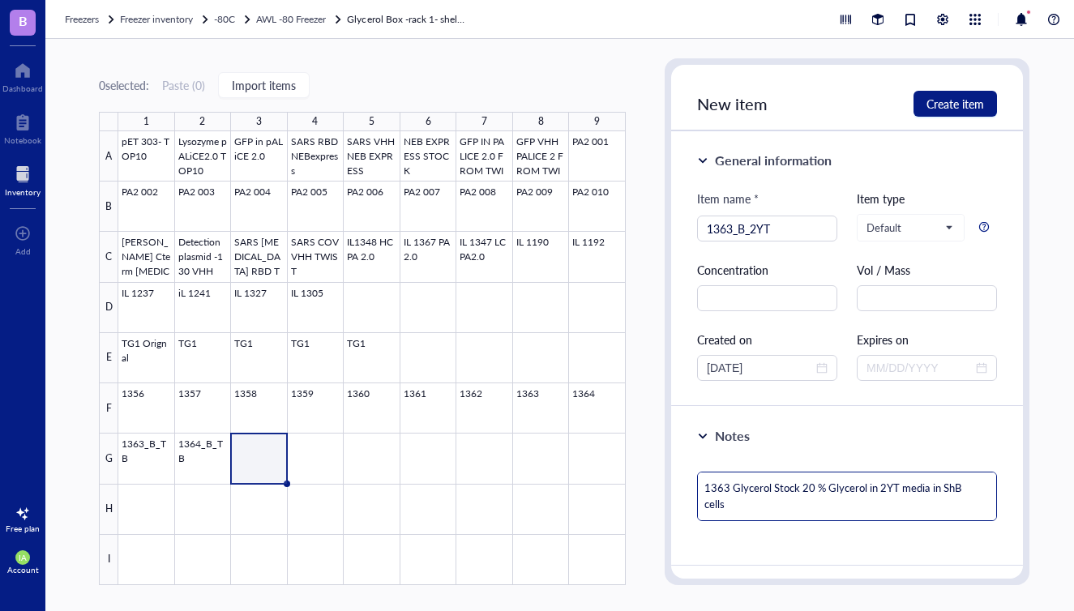
type textarea "1363 Glycerol Stock 20 % Glycerol in 2YT media in ShuB cells"
type textarea "1363 Glycerol Stock 20 % Glycerol in 2YT media in ShufB cells"
type textarea "1363 Glycerol Stock 20 % Glycerol in 2YT media in ShuffB cells"
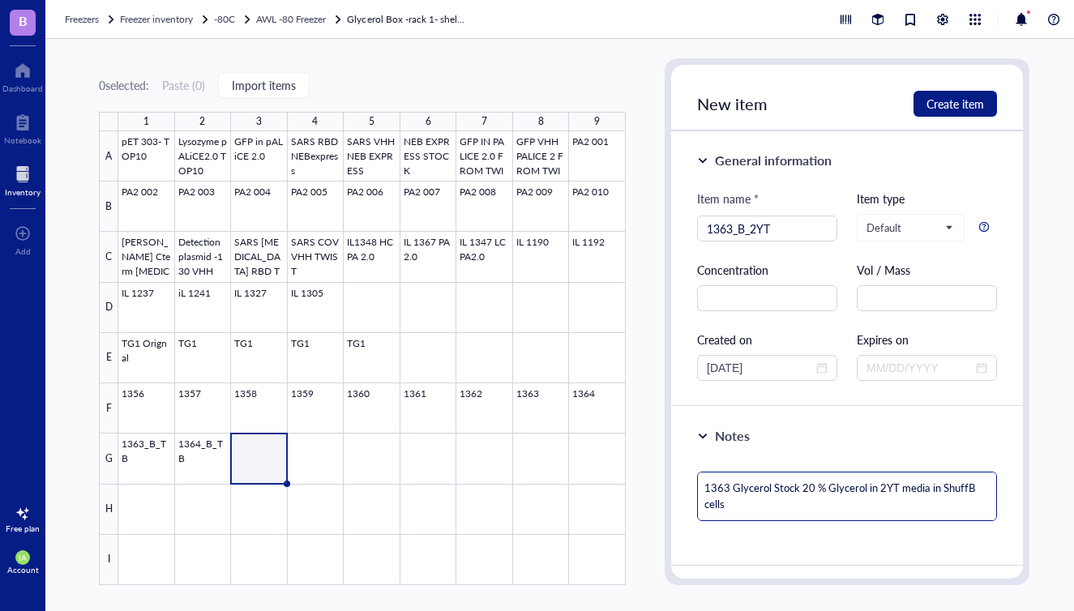
type textarea "1363 Glycerol Stock 20 % Glycerol in 2YT media in ShufflB cells"
type textarea "1363 Glycerol Stock 20 % Glycerol in 2YT media in ShuffleB cells"
type textarea "1363 Glycerol Stock 20 % Glycerol in 2YT media in Shuffle [MEDICAL_DATA]"
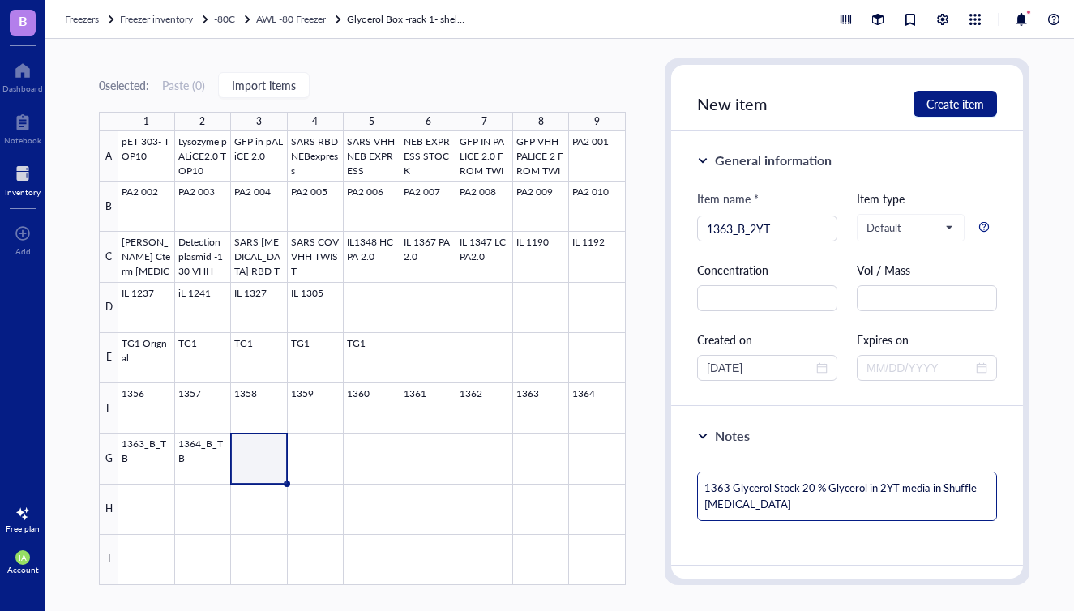
drag, startPoint x: 737, startPoint y: 507, endPoint x: 632, endPoint y: 484, distance: 107.2
click at [632, 484] on div "0 selected: Paste ( 0 ) Import items 1 2 3 4 5 6 7 8 9 A B C D E F G H I pET 30…" at bounding box center [563, 325] width 1037 height 572
type textarea "1363 Glycerol Stock 20 % Glycerol in 2YT media in Shuffle [MEDICAL_DATA]"
click at [960, 108] on span "Create item" at bounding box center [955, 103] width 58 height 13
type textarea "Keep everyone on the same page…"
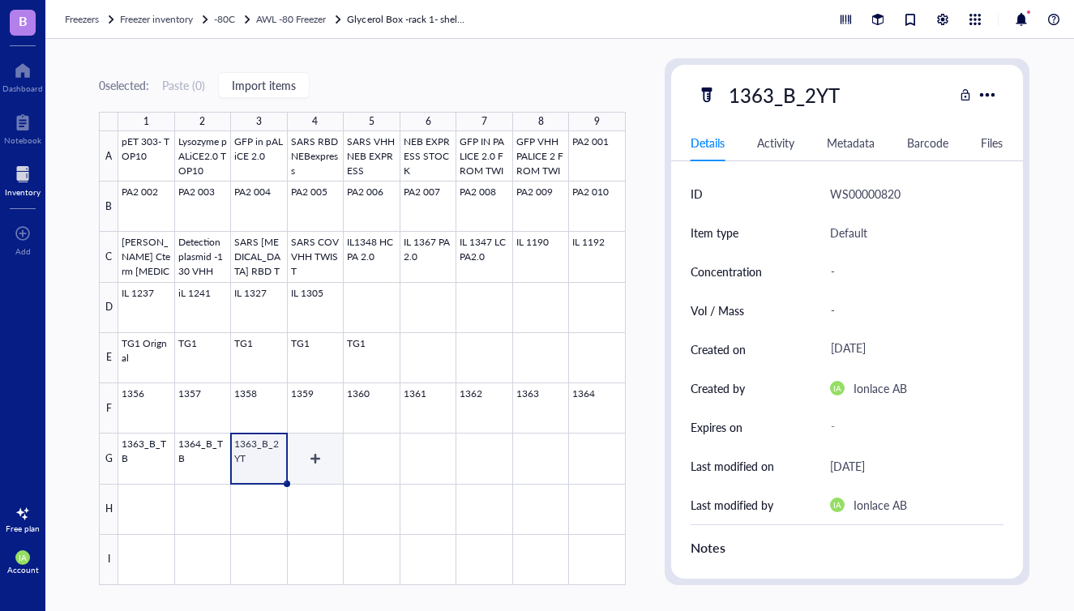
click at [311, 454] on div at bounding box center [371, 358] width 507 height 454
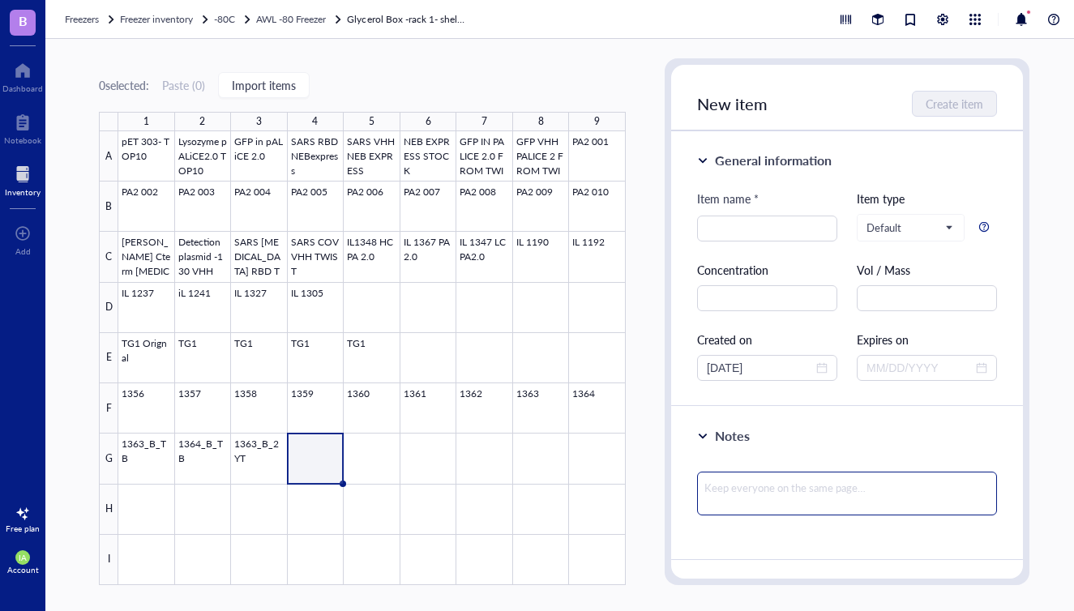
click at [755, 486] on textarea at bounding box center [847, 494] width 300 height 44
paste textarea "1363 Glycerol Stock 20 % Glycerol in 2YT media in Shuffle [MEDICAL_DATA]"
type textarea "1363 Glycerol Stock 20 % Glycerol in 2YT media in Shuffle [MEDICAL_DATA]"
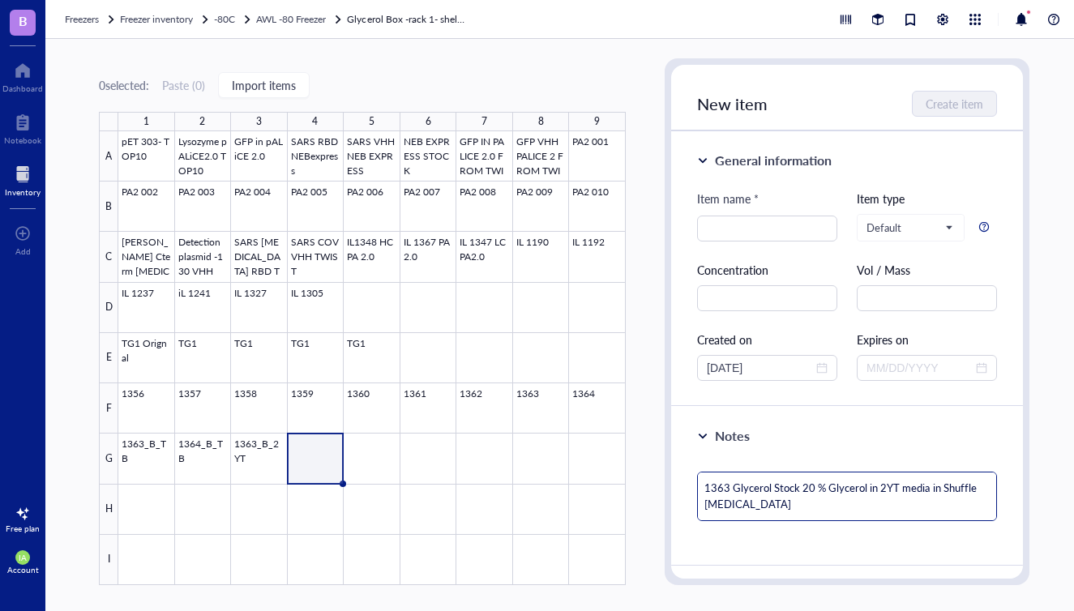
click at [728, 487] on textarea "1363 Glycerol Stock 20 % Glycerol in 2YT media in Shuffle [MEDICAL_DATA]" at bounding box center [847, 496] width 300 height 49
type textarea "136 Glycerol Stock 20 % Glycerol in 2YT media in Shuffle [MEDICAL_DATA]"
type textarea "1364 Glycerol Stock 20 % Glycerol in 2YT media in Shuffle [MEDICAL_DATA]"
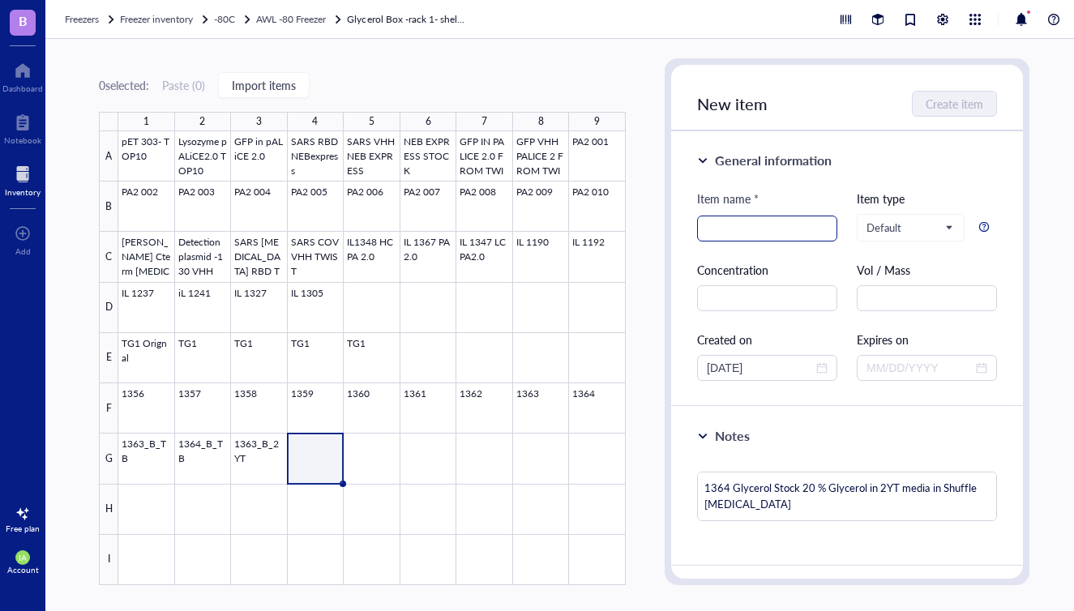
click at [730, 234] on input "search" at bounding box center [767, 228] width 121 height 24
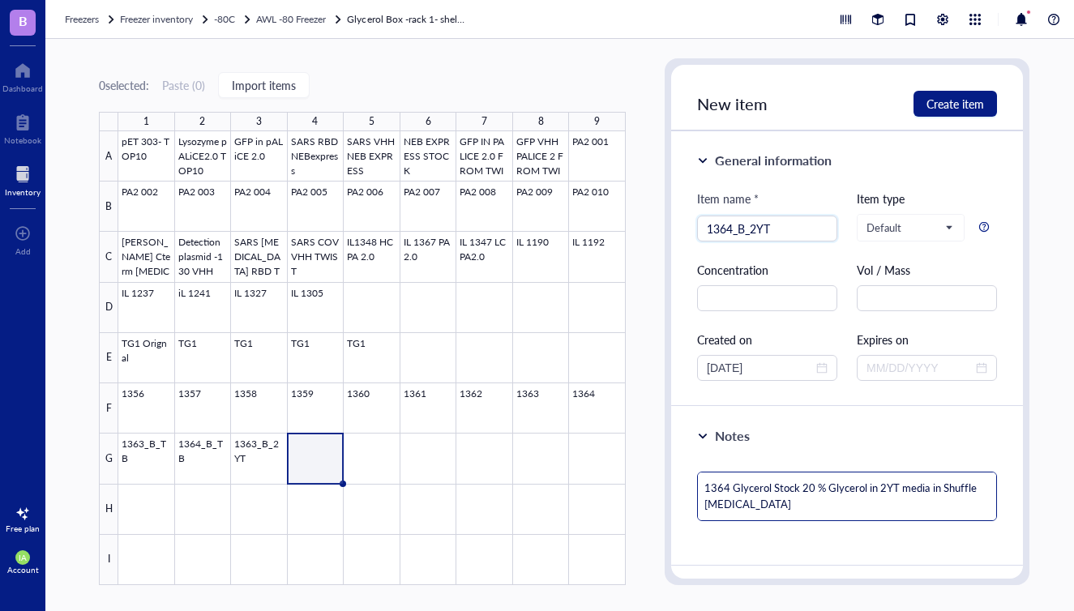
type input "1364_B_2YT"
drag, startPoint x: 929, startPoint y: 485, endPoint x: 954, endPoint y: 505, distance: 32.3
click at [954, 505] on textarea "1364 Glycerol Stock 20 % Glycerol in 2YT media in Shuffle [MEDICAL_DATA]" at bounding box center [847, 496] width 300 height 49
paste textarea "1363 Glycerol Stock 20 % Glycerol in 2YT media"
type textarea "1364 Glycerol Stock 20 % Glycerol in 2YT media1363 Glycerol Stock 20 % Glycerol…"
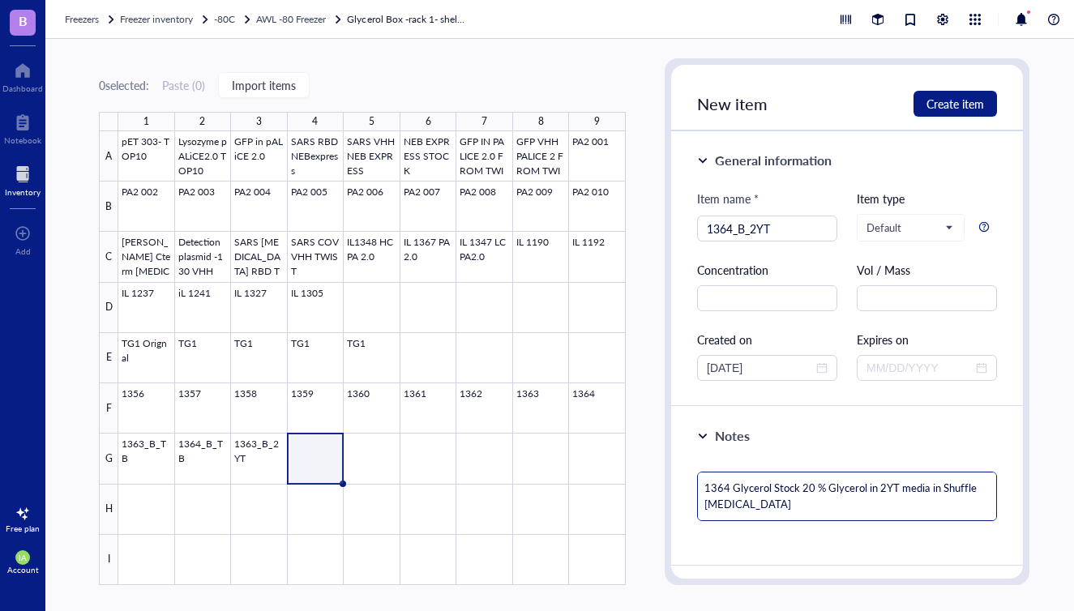
type textarea "1364 Glycerol Stock 20 % Glycerol in 2YT media1363 Glycerol Stock 20 % Glycerol…"
type textarea "1364 Glycerol Stock 20 % Glycerol in 2YT media in Shuffle [MEDICAL_DATA]"
click at [957, 99] on span "Create item" at bounding box center [955, 103] width 58 height 13
type textarea "Keep everyone on the same page…"
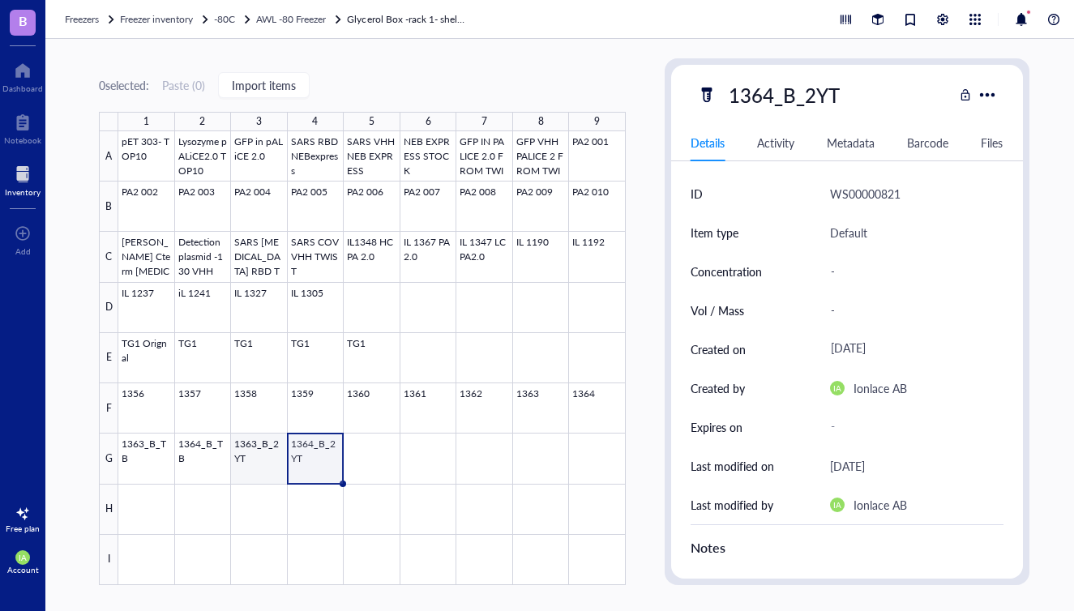
click at [261, 464] on div at bounding box center [371, 358] width 507 height 454
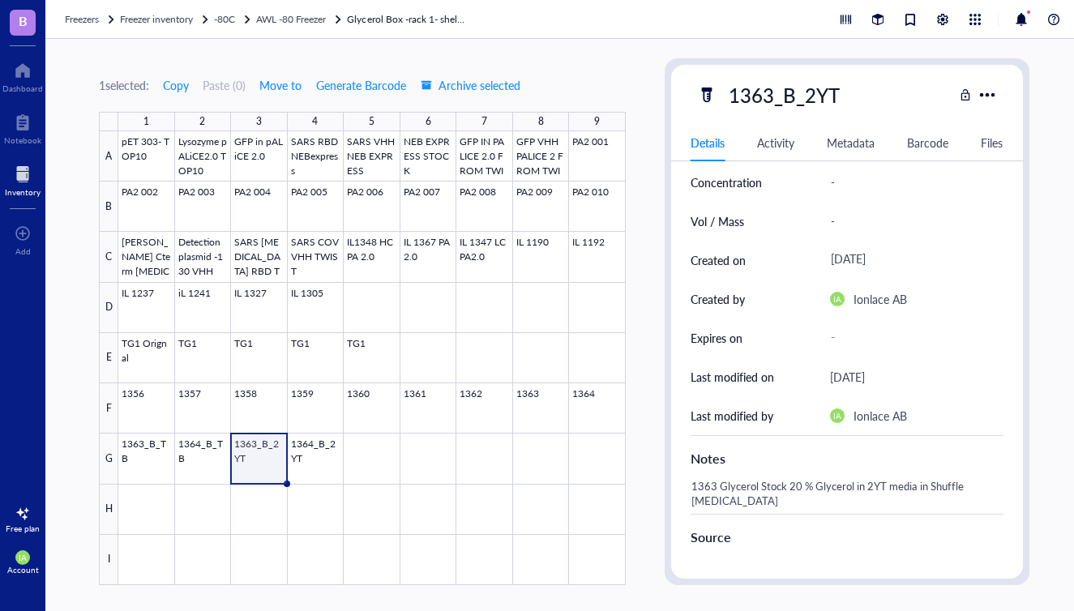
scroll to position [96, 0]
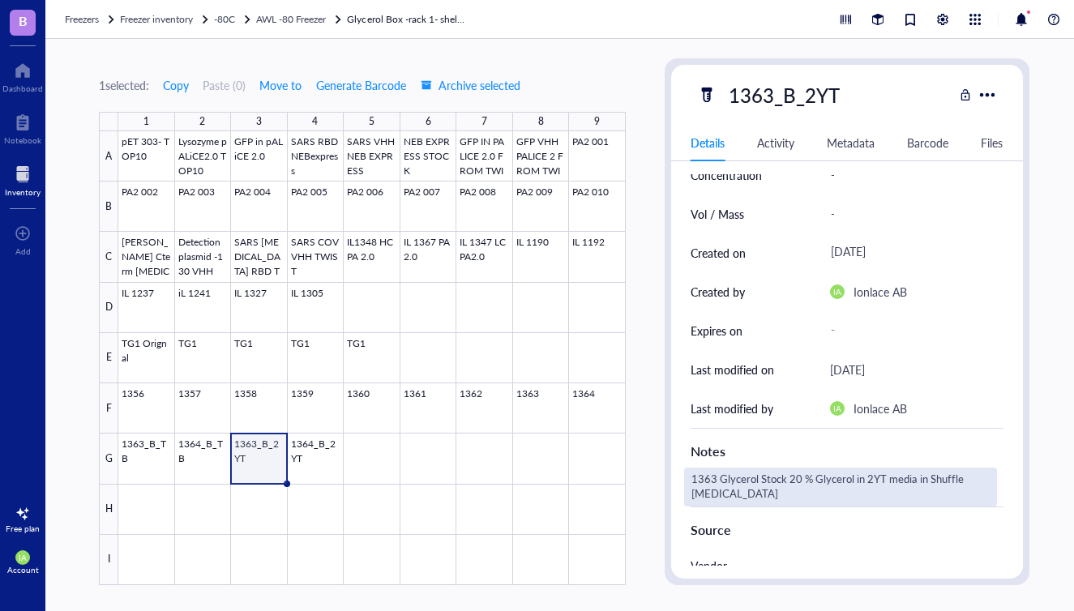
click at [809, 475] on div "1363 Glycerol Stock 20 % Glycerol in 2YT media in Shuffle [MEDICAL_DATA]" at bounding box center [840, 487] width 313 height 39
type textarea "1363 Glycerol Stock 20 % Glycerol in 2YT media in Shuffle [MEDICAL_DATA]"
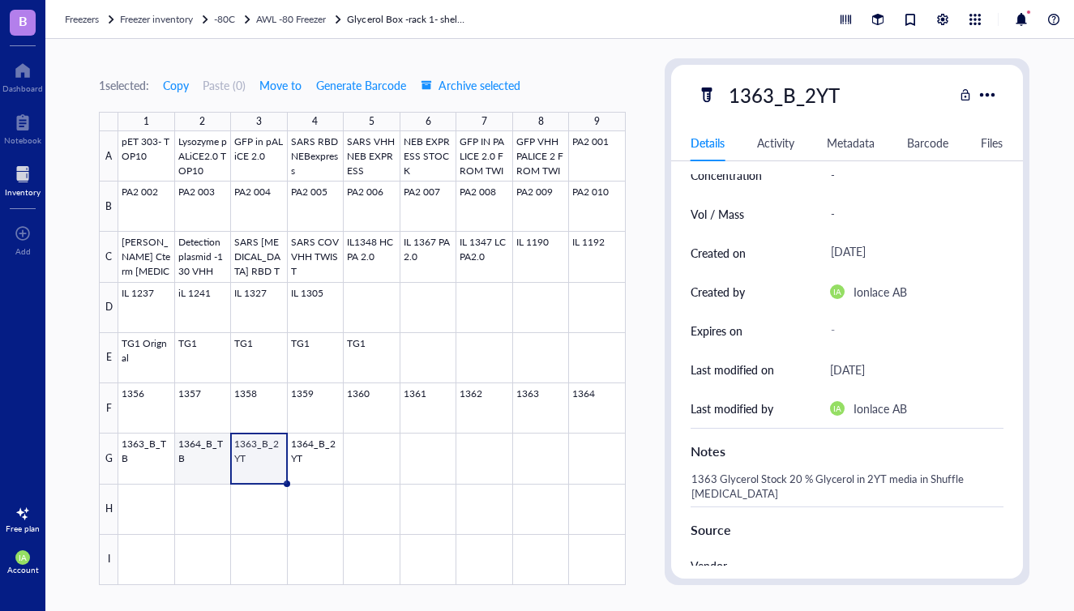
click at [196, 448] on div at bounding box center [371, 358] width 507 height 454
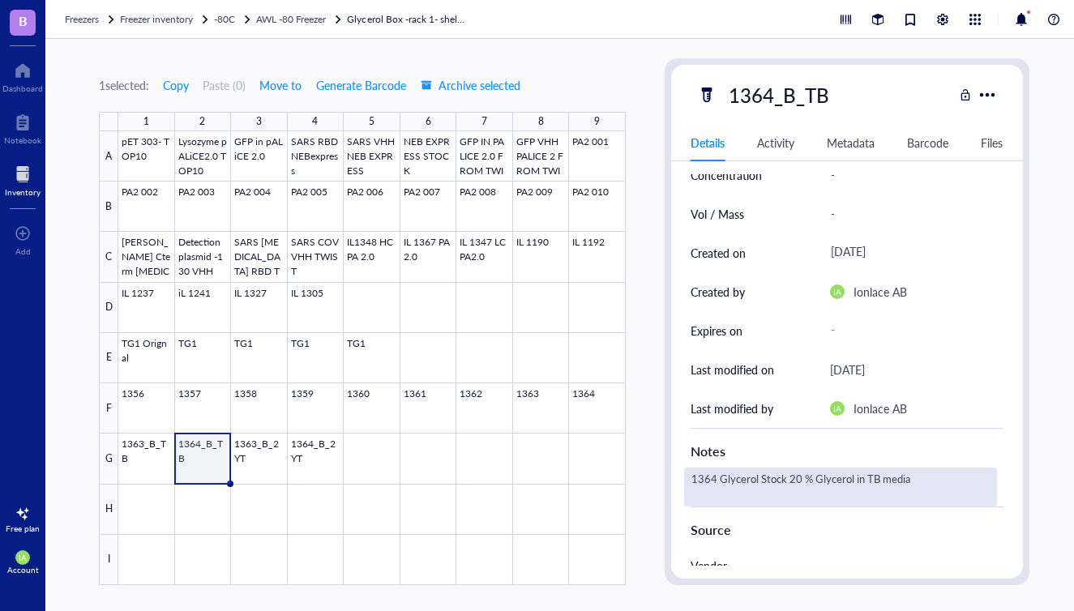
click at [921, 485] on div "1364 Glycerol Stock 20 % Glycerol in TB media" at bounding box center [840, 487] width 313 height 39
type textarea "1364 Glycerol Stock 20 % Glycerol in TB media in Shuffle [MEDICAL_DATA]"
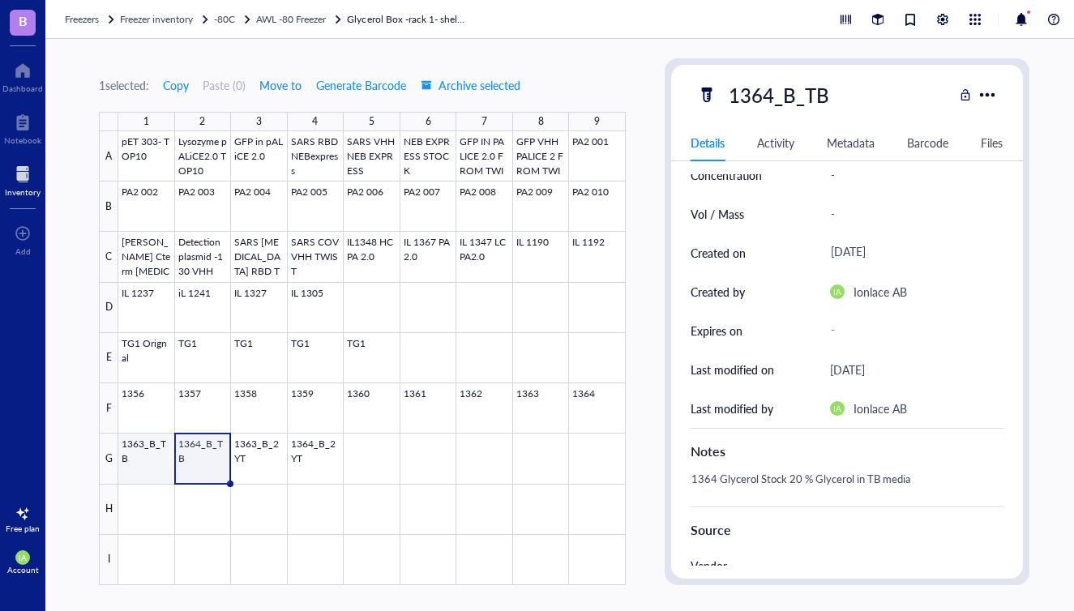
click at [152, 466] on div at bounding box center [371, 358] width 507 height 454
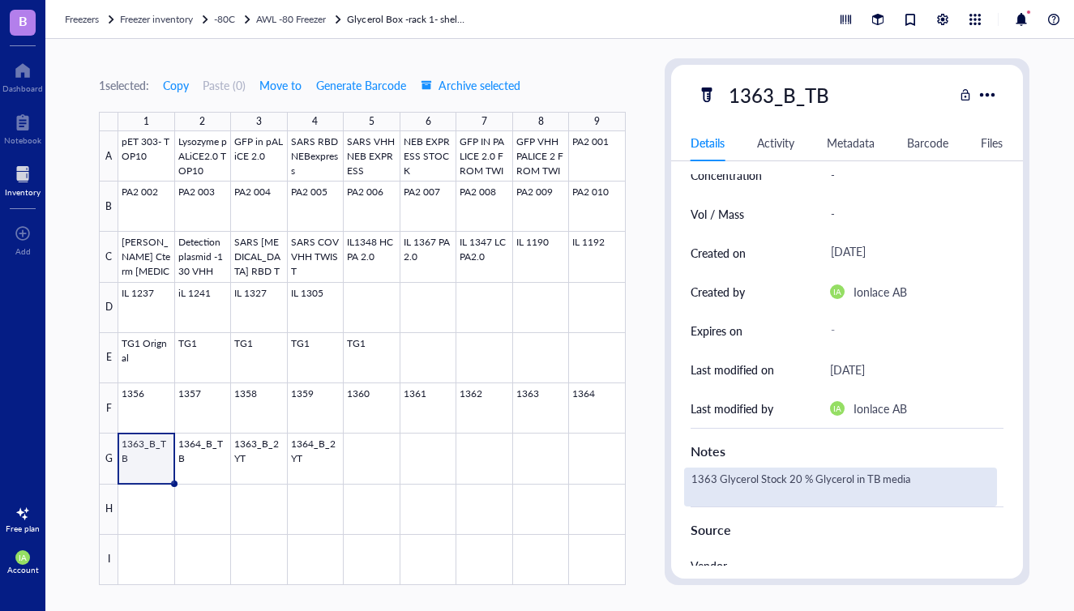
click at [894, 487] on div "1363 Glycerol Stock 20 % Glycerol in TB media" at bounding box center [840, 487] width 313 height 39
type textarea "1363 Glycerol Stock 20 % Glycerol in TB media in Shuffle [MEDICAL_DATA]"
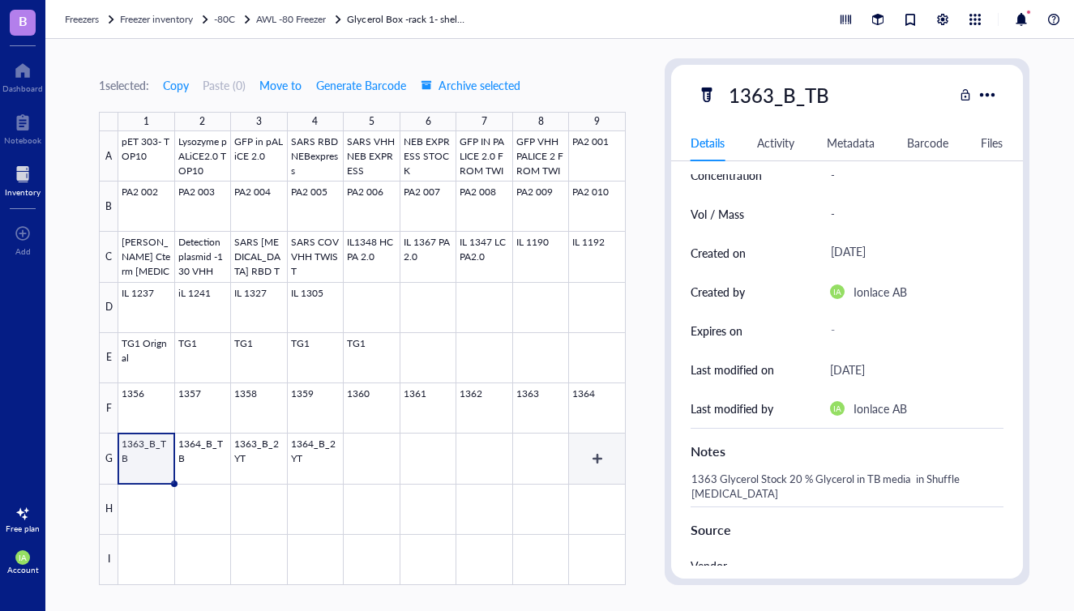
click at [474, 500] on div at bounding box center [371, 358] width 507 height 454
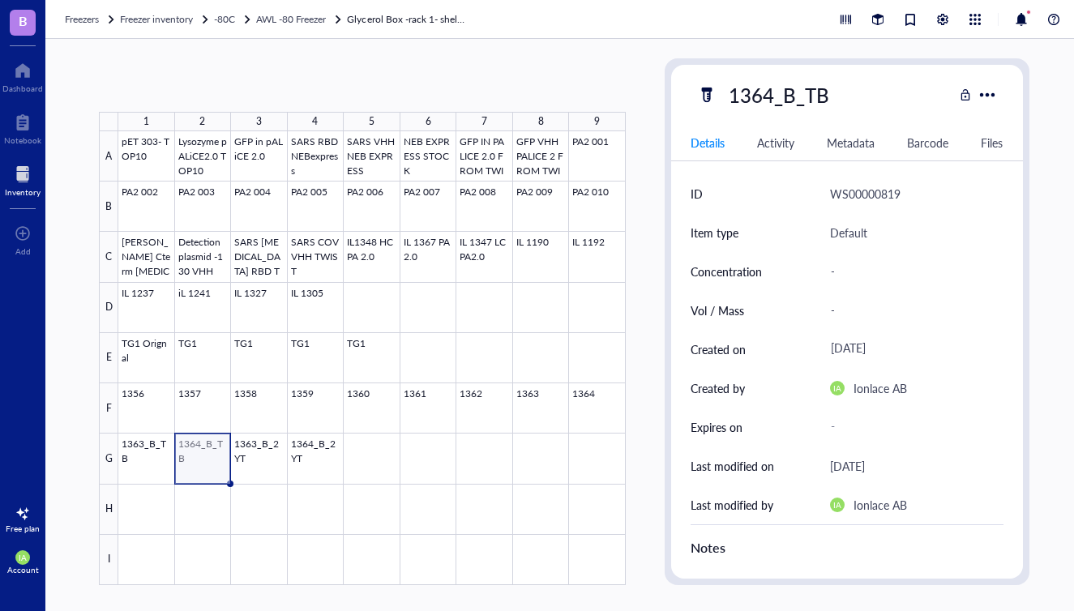
click at [203, 462] on div at bounding box center [371, 358] width 507 height 454
